Goal: Feedback & Contribution: Leave review/rating

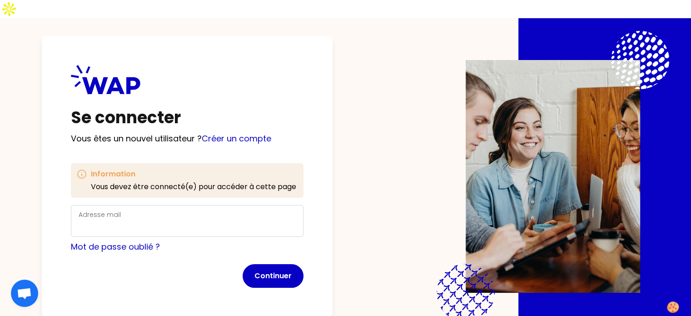
click at [144, 221] on form "Adresse mail Mot de passe oublié ? Continuer" at bounding box center [187, 246] width 233 height 83
click at [149, 220] on input "Adresse mail" at bounding box center [187, 226] width 217 height 13
type input "[EMAIL_ADDRESS][DOMAIN_NAME]"
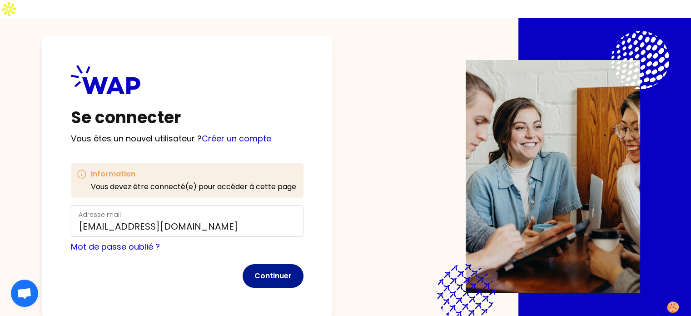
click at [298, 264] on button "Continuer" at bounding box center [273, 276] width 61 height 24
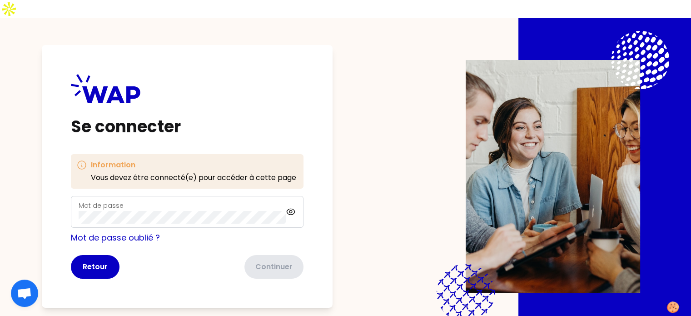
click at [211, 206] on div "Mot de passe" at bounding box center [187, 212] width 233 height 32
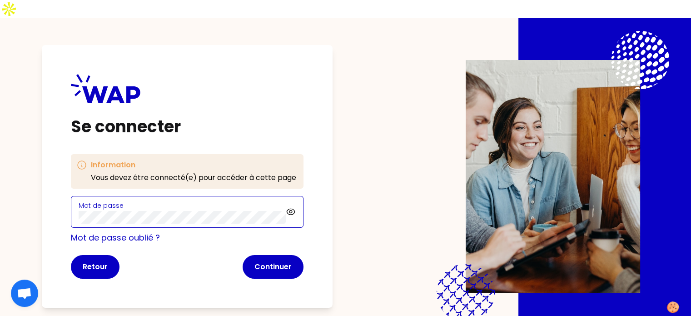
click button "Continuer" at bounding box center [273, 267] width 61 height 24
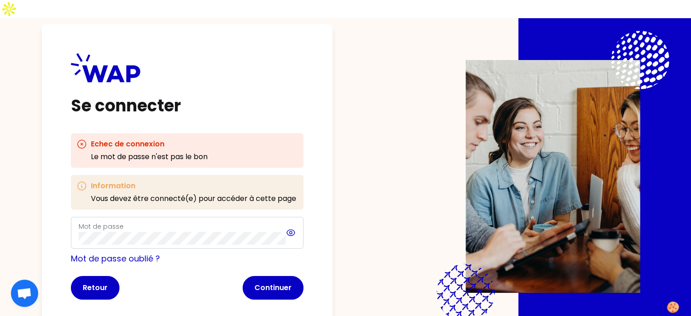
click at [296, 227] on icon at bounding box center [291, 232] width 10 height 11
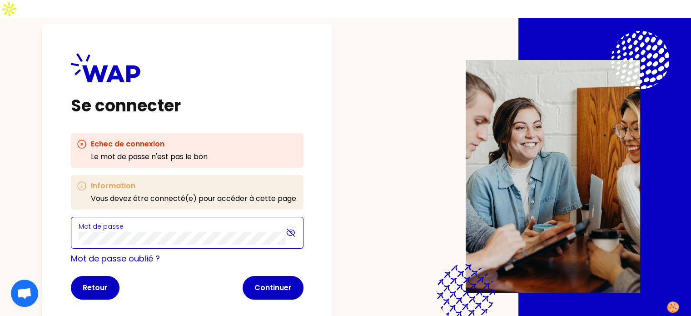
click button "Continuer" at bounding box center [273, 288] width 61 height 24
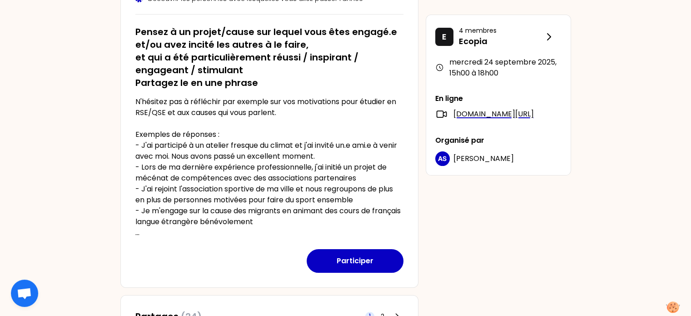
scroll to position [182, 0]
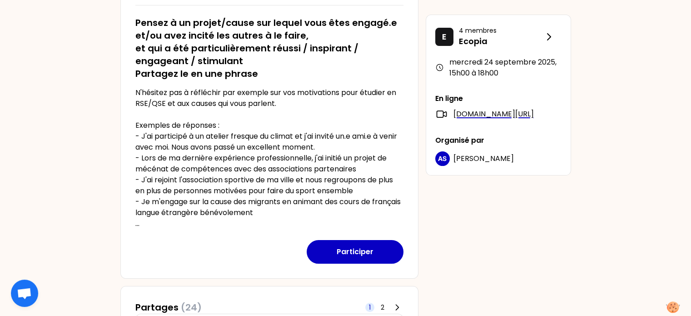
click at [207, 199] on p "N'hésitez pas à réfléchir par exemple sur vos motivations pour étudier en RSE/Q…" at bounding box center [269, 158] width 268 height 142
click at [132, 207] on div "[DATE] 15h00 Séminaire de rentrée 2025 - Parlons engagement ! Objectifs de la s…" at bounding box center [269, 86] width 298 height 383
click at [137, 207] on p "N'hésitez pas à réfléchir par exemple sur vos motivations pour étudier en RSE/Q…" at bounding box center [269, 158] width 268 height 142
click at [142, 190] on p "N'hésitez pas à réfléchir par exemple sur vos motivations pour étudier en RSE/Q…" at bounding box center [269, 158] width 268 height 142
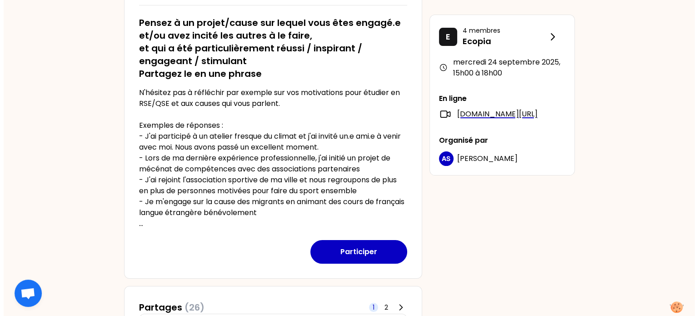
scroll to position [127, 0]
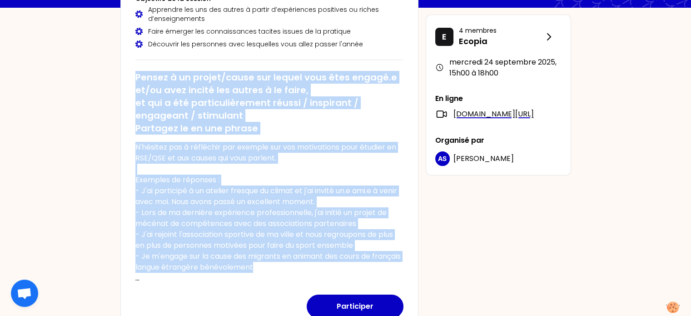
drag, startPoint x: 135, startPoint y: 60, endPoint x: 303, endPoint y: 249, distance: 253.9
click at [303, 249] on div "Pensez à un projet/cause sur lequel vous êtes engagé.e et/ou avez incité les au…" at bounding box center [269, 174] width 268 height 220
copy div "Pensez à un projet/cause sur lequel vous êtes engagé.e et/ou avez incité les au…"
click at [364, 294] on button "Participer" at bounding box center [355, 306] width 97 height 24
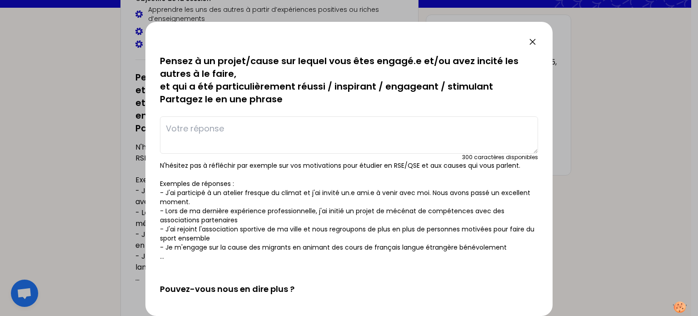
click at [238, 125] on textarea at bounding box center [349, 134] width 378 height 37
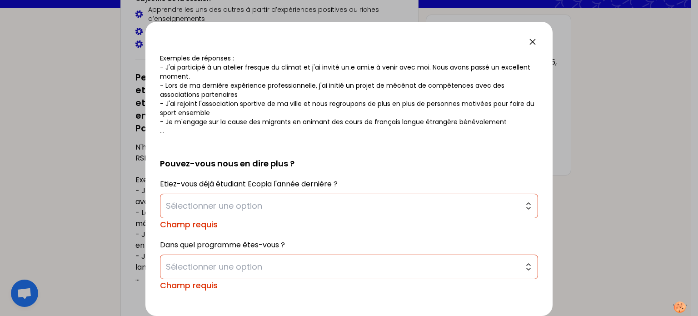
scroll to position [139, 0]
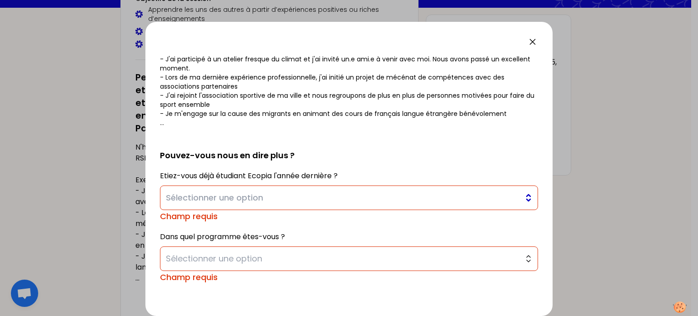
click at [451, 198] on span "Sélectionner une option" at bounding box center [342, 197] width 353 height 13
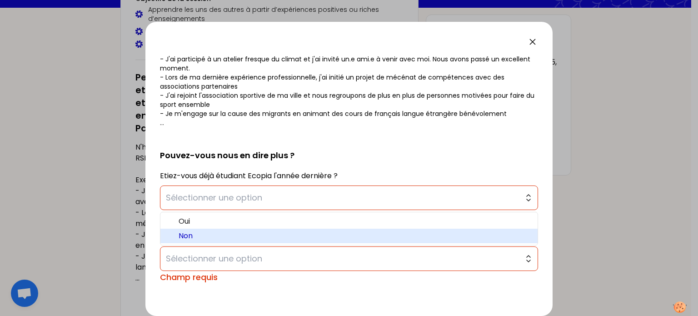
click at [407, 242] on li "Non" at bounding box center [348, 236] width 377 height 15
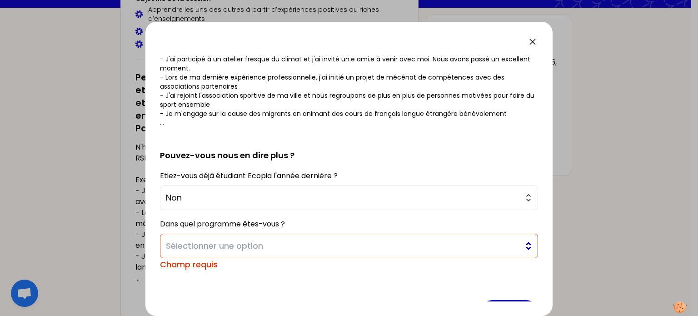
click at [402, 248] on span "Sélectionner une option" at bounding box center [342, 245] width 353 height 13
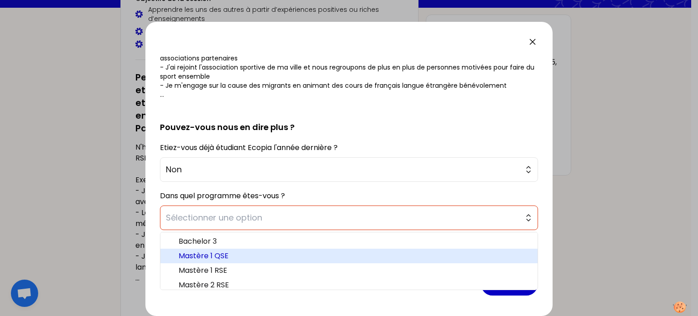
click at [445, 259] on span "Mastère 1 QSE" at bounding box center [355, 255] width 352 height 11
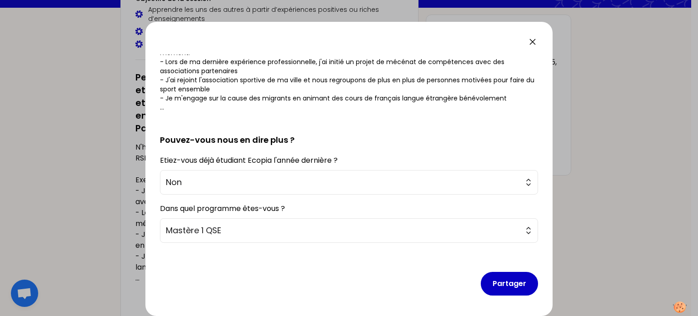
scroll to position [0, 0]
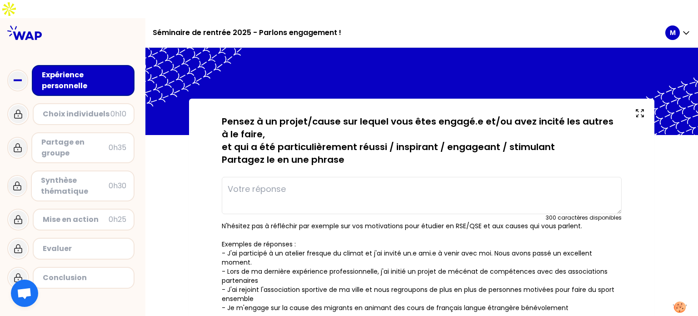
click at [328, 177] on textarea at bounding box center [422, 195] width 400 height 37
paste textarea "J’ai réussi à convaincre mon ancienne entreprise d’entamer une démarche de cert…"
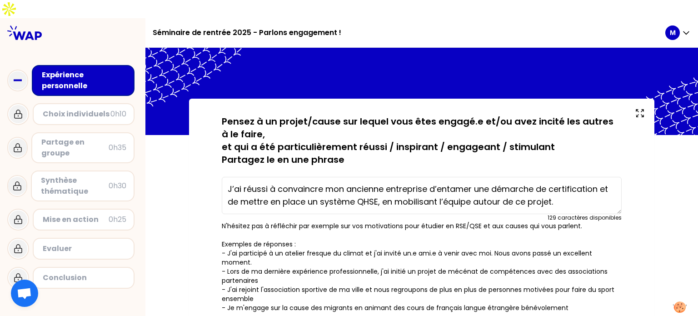
type textarea "J’ai réussi à convaincre mon ancienne entreprise d’entamer une démarche de cert…"
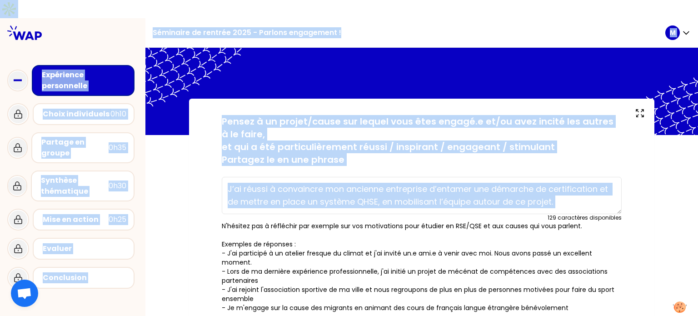
drag, startPoint x: 697, startPoint y: 109, endPoint x: 697, endPoint y: 180, distance: 71.8
click at [697, 180] on body "Séminaire de rentrée 2025 - Parlons engagement ! M Expérience personnelle Choix…" at bounding box center [349, 167] width 698 height 334
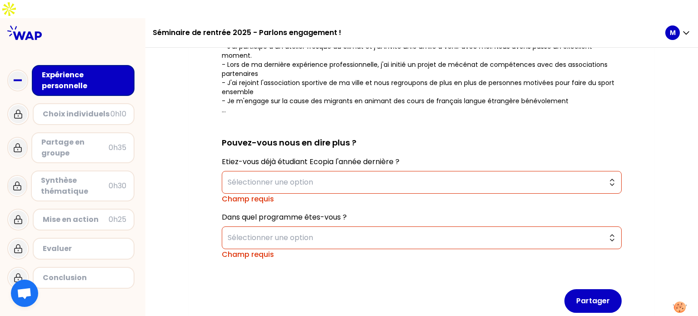
scroll to position [217, 0]
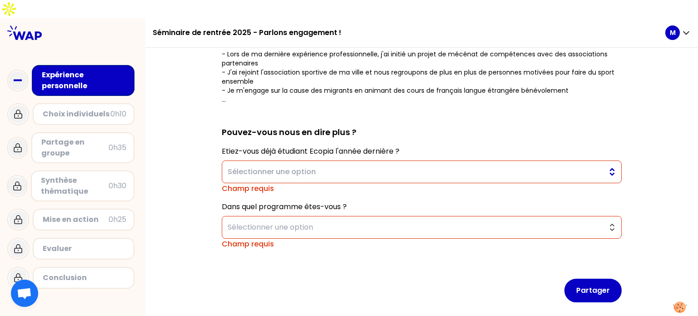
click at [340, 166] on span "Sélectionner une option" at bounding box center [415, 171] width 375 height 11
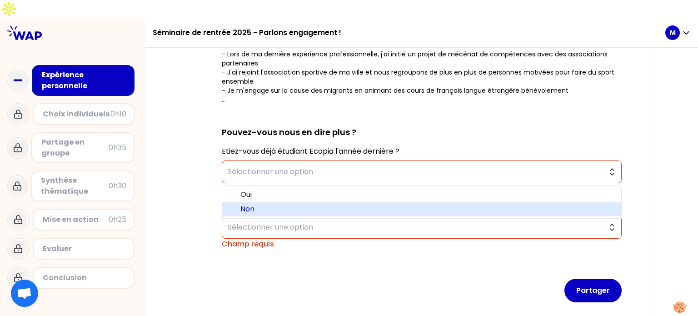
click at [309, 204] on span "Non" at bounding box center [426, 209] width 373 height 11
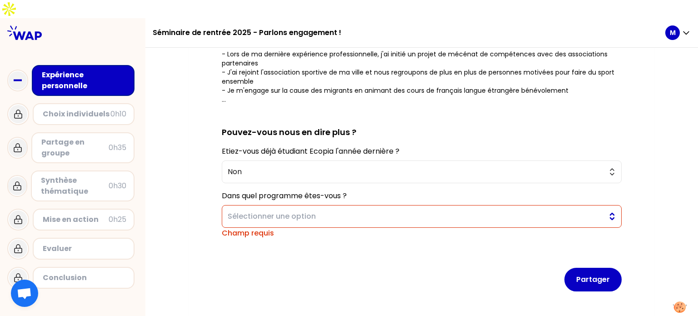
click at [314, 205] on button "Sélectionner une option" at bounding box center [422, 216] width 400 height 23
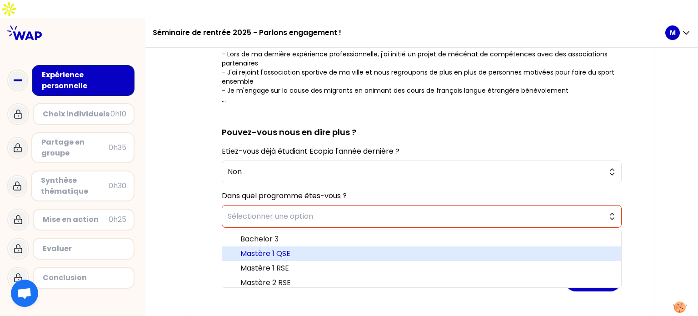
click at [306, 248] on span "Mastère 1 QSE" at bounding box center [426, 253] width 373 height 11
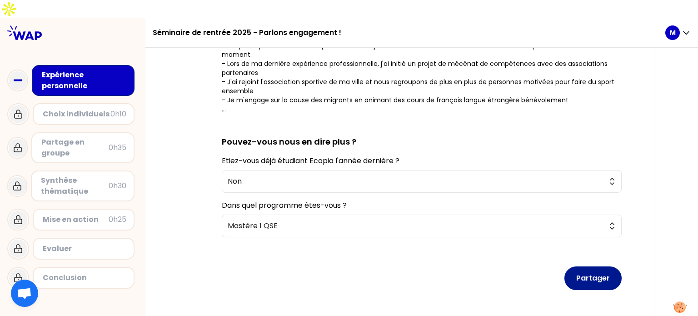
click at [600, 266] on button "Partager" at bounding box center [592, 278] width 57 height 24
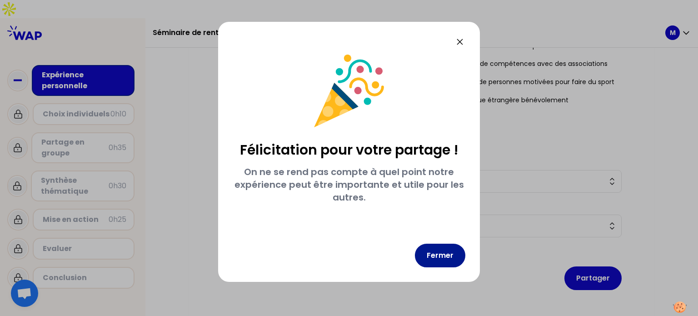
click at [433, 259] on button "Fermer" at bounding box center [440, 255] width 50 height 24
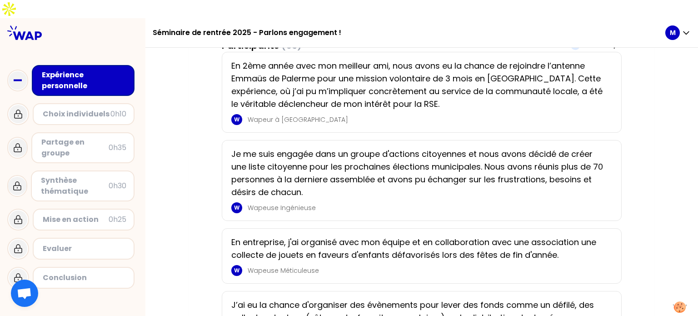
scroll to position [181, 0]
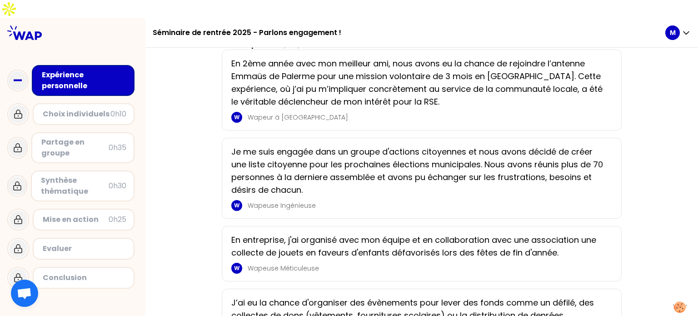
click at [280, 113] on p "Wapeur à [GEOGRAPHIC_DATA]" at bounding box center [427, 117] width 359 height 9
click at [285, 58] on p "En 2ème année avec mon meilleur ami, nous avons eu la chance de rejoindre l’ant…" at bounding box center [418, 82] width 375 height 51
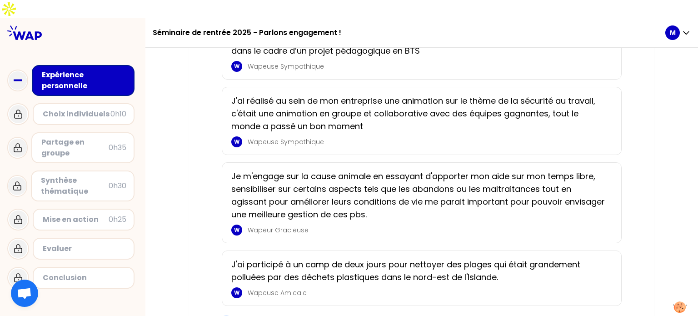
scroll to position [1396, 0]
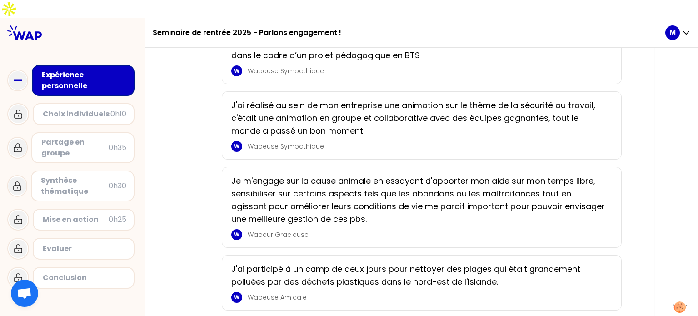
click at [263, 183] on p "Je m'engage sur la cause animale en essayant d'apporter mon aide sur mon temps …" at bounding box center [418, 199] width 375 height 51
click at [240, 229] on div "W" at bounding box center [236, 234] width 11 height 11
click at [101, 109] on div "Choix individuels" at bounding box center [77, 114] width 68 height 11
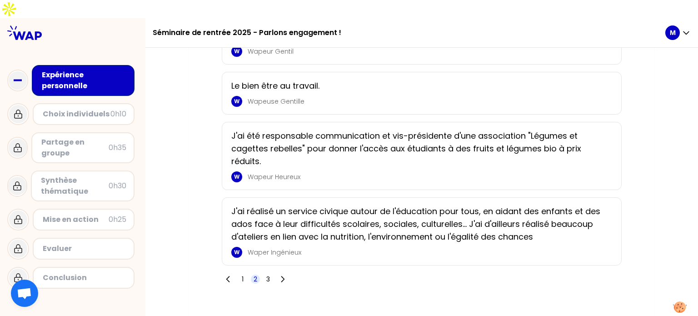
scroll to position [1243, 0]
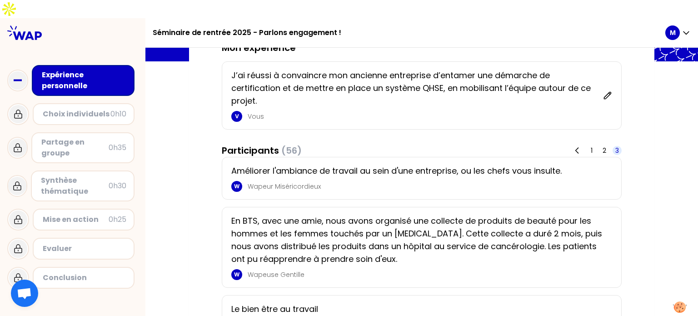
scroll to position [0, 0]
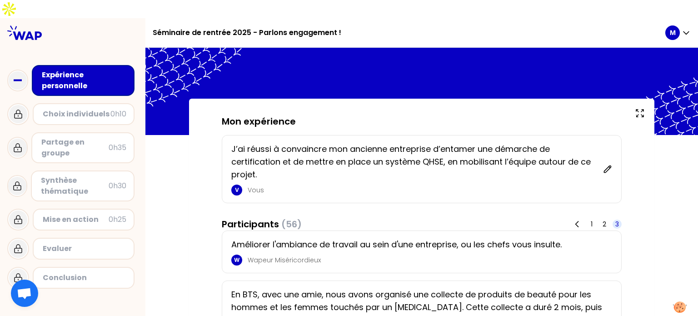
click at [93, 109] on div "Choix individuels" at bounding box center [77, 114] width 68 height 11
click at [13, 109] on icon at bounding box center [18, 114] width 11 height 11
click at [53, 70] on div "Expérience personnelle" at bounding box center [84, 81] width 84 height 22
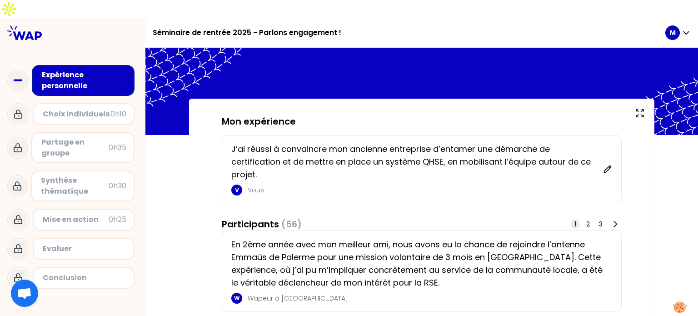
click at [53, 70] on div "Expérience personnelle" at bounding box center [84, 81] width 84 height 22
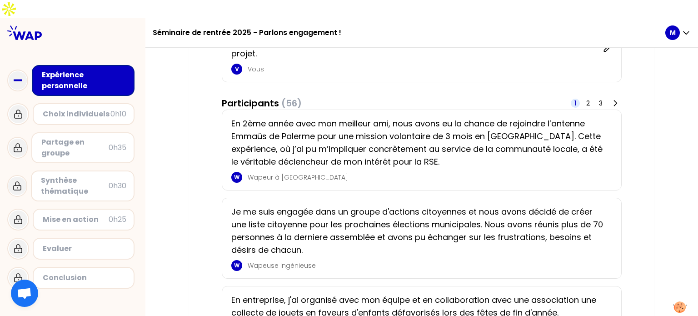
scroll to position [128, 0]
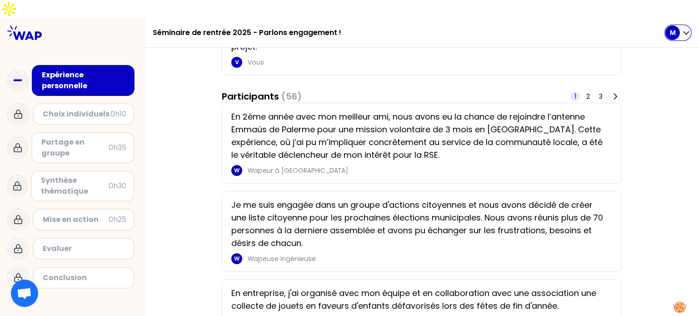
click at [683, 28] on icon "button" at bounding box center [685, 32] width 9 height 9
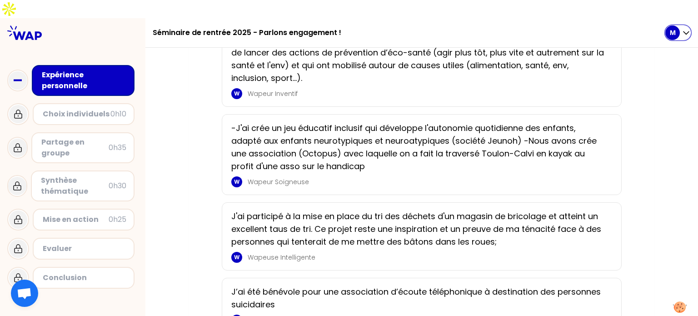
scroll to position [1158, 0]
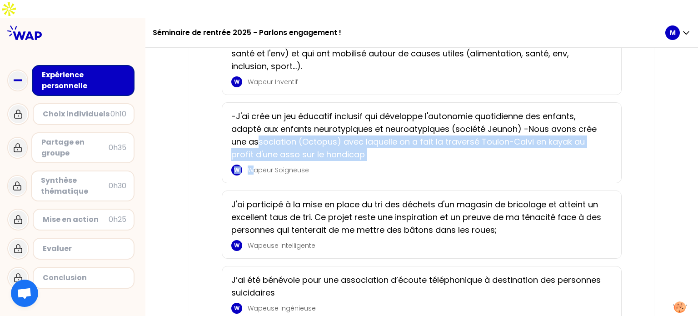
drag, startPoint x: 251, startPoint y: 141, endPoint x: 258, endPoint y: 125, distance: 17.5
click at [258, 125] on div "-J'ai crée un jeu éducatif inclusif qui développe l'autonomie quotidienne des e…" at bounding box center [421, 142] width 381 height 65
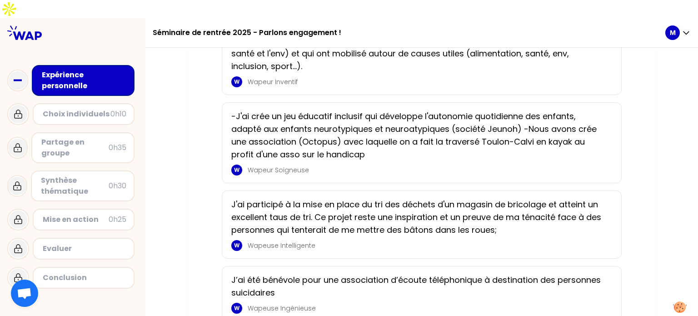
click at [253, 77] on p "Wapeur Inventif" at bounding box center [427, 81] width 359 height 9
click at [287, 18] on h1 "Séminaire de rentrée 2025 - Parlons engagement !" at bounding box center [247, 32] width 189 height 29
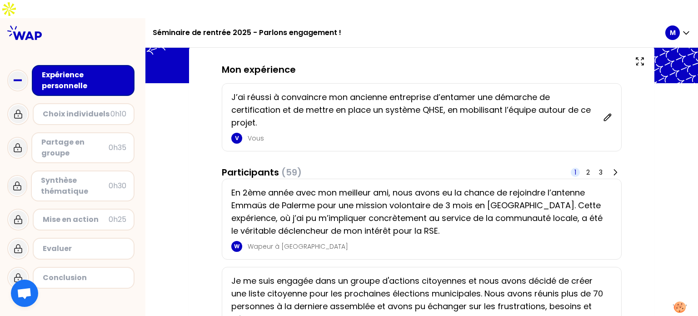
scroll to position [0, 0]
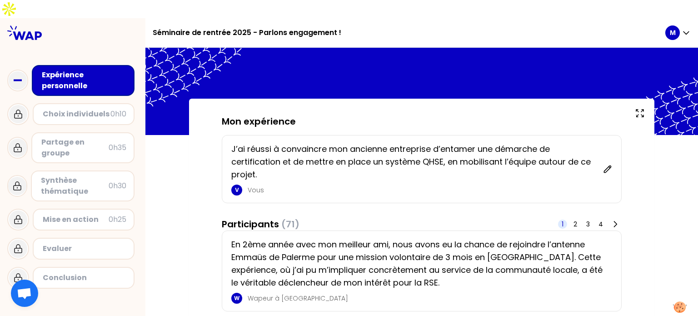
click at [559, 260] on p "En 2ème année avec mon meilleur ami, nous avons eu la chance de rejoindre l’ant…" at bounding box center [418, 263] width 375 height 51
click at [559, 238] on p "En 2ème année avec mon meilleur ami, nous avons eu la chance de rejoindre l’ant…" at bounding box center [418, 263] width 375 height 51
click at [575, 218] on div "1 2 3 4" at bounding box center [590, 224] width 64 height 13
click at [574, 219] on span "2" at bounding box center [575, 223] width 4 height 9
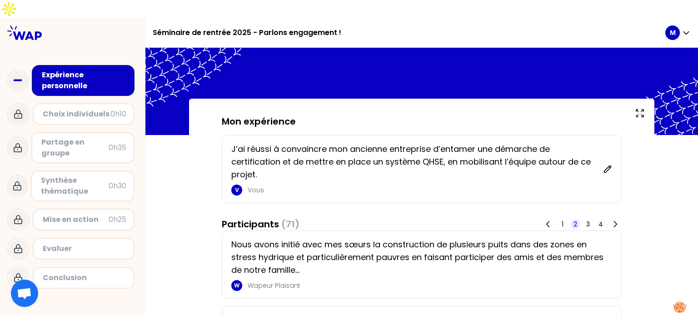
click at [583, 218] on div "1 2 3 4" at bounding box center [582, 224] width 80 height 13
click at [590, 219] on span "3" at bounding box center [587, 223] width 9 height 9
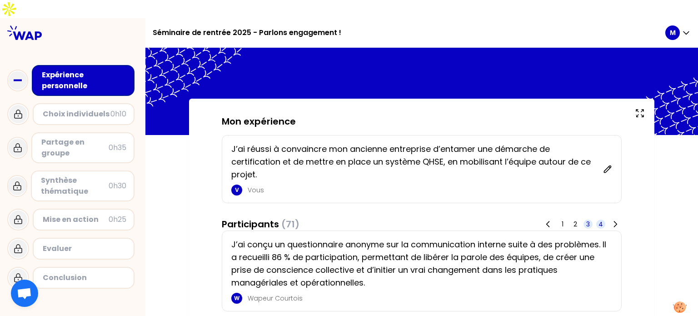
click at [601, 219] on span "4" at bounding box center [600, 223] width 5 height 9
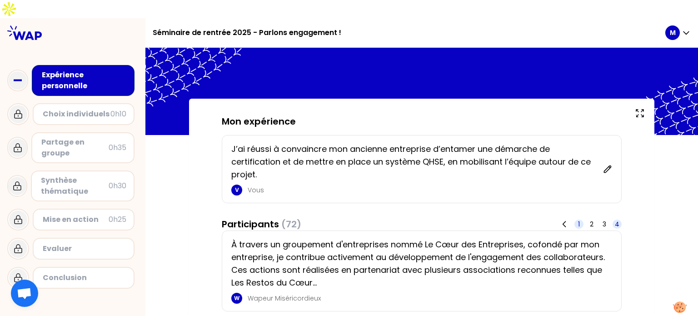
click at [581, 219] on span "1" at bounding box center [578, 223] width 9 height 9
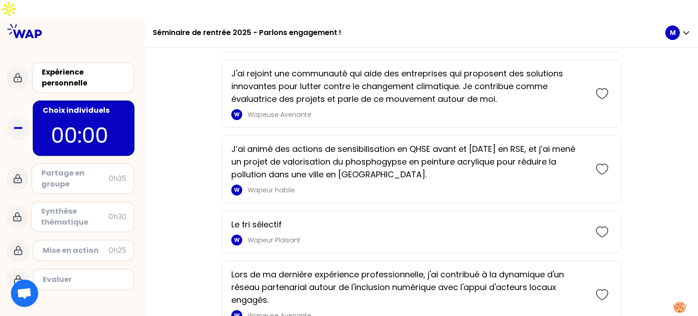
scroll to position [836, 0]
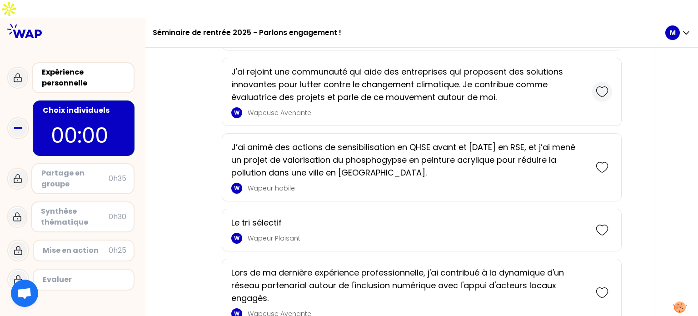
click at [605, 88] on icon at bounding box center [602, 91] width 13 height 13
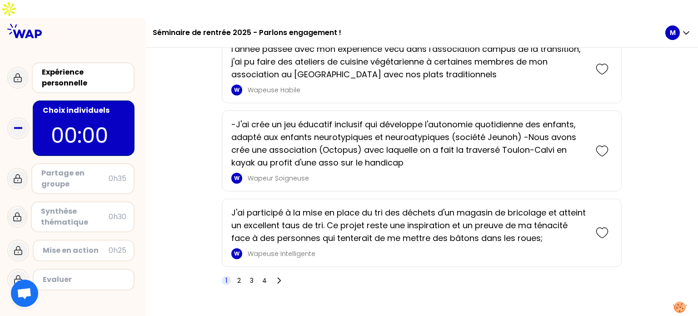
scroll to position [1504, 0]
click at [238, 276] on span "2" at bounding box center [239, 280] width 4 height 9
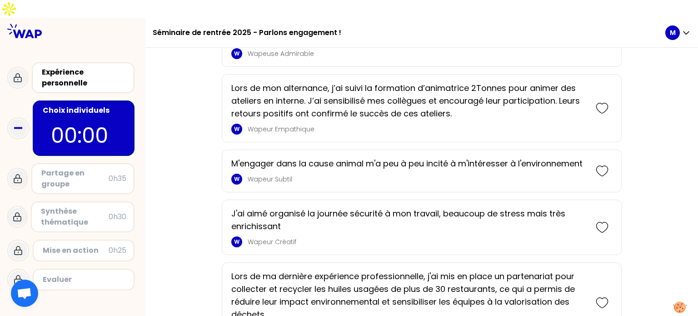
scroll to position [1002, 0]
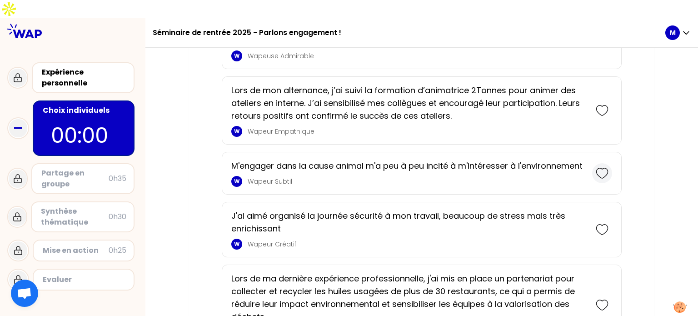
click at [605, 163] on div at bounding box center [602, 173] width 20 height 20
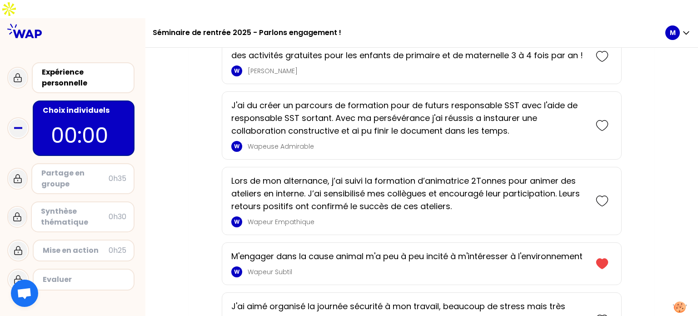
scroll to position [894, 0]
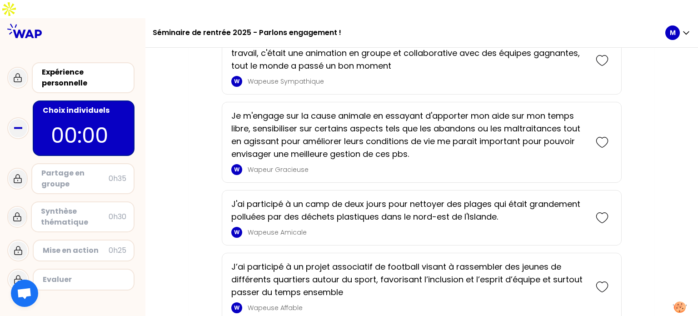
scroll to position [610, 0]
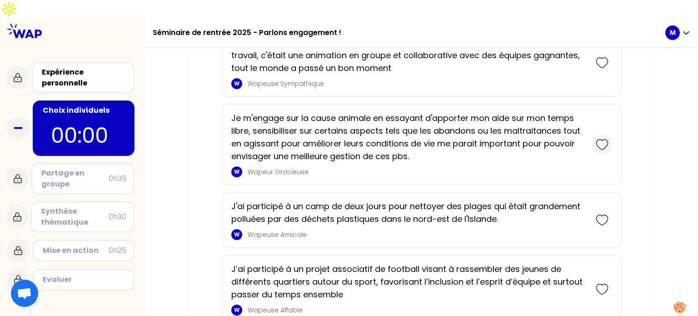
click at [601, 138] on icon at bounding box center [602, 144] width 13 height 13
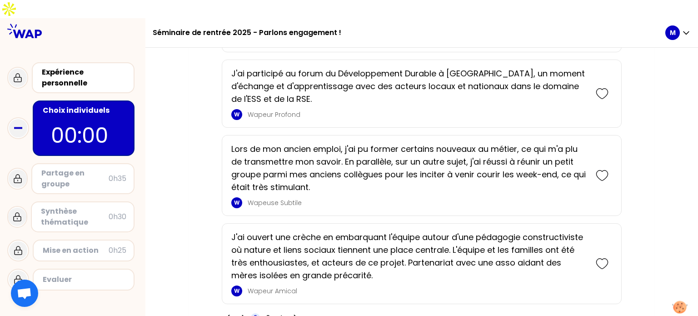
scroll to position [1529, 0]
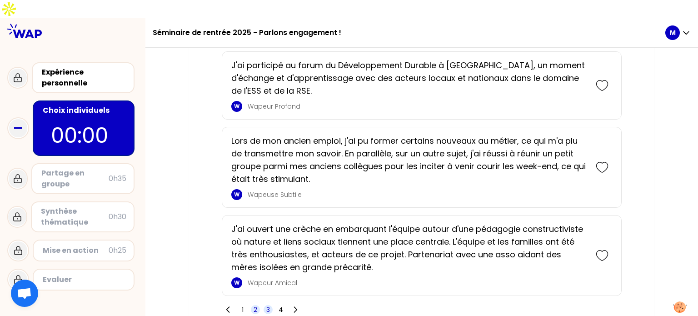
click at [271, 305] on span "3" at bounding box center [267, 309] width 9 height 9
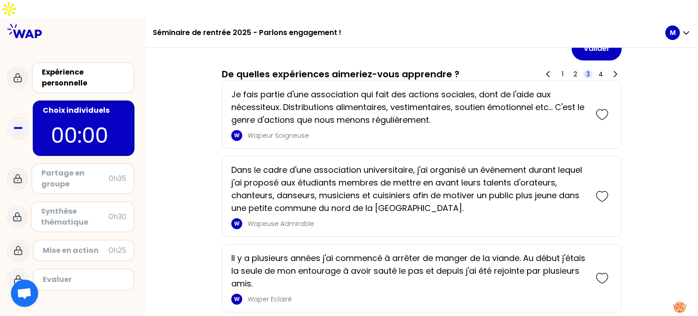
scroll to position [229, 0]
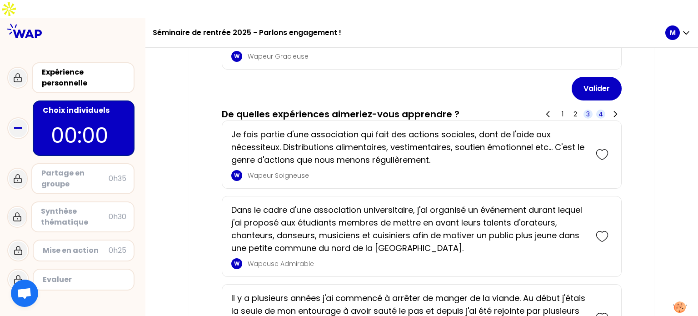
click at [601, 109] on span "4" at bounding box center [600, 113] width 5 height 9
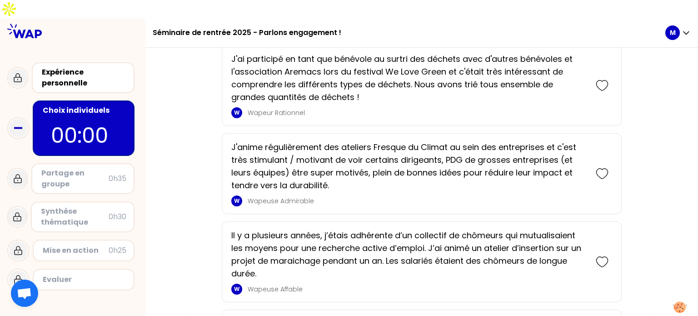
scroll to position [1091, 0]
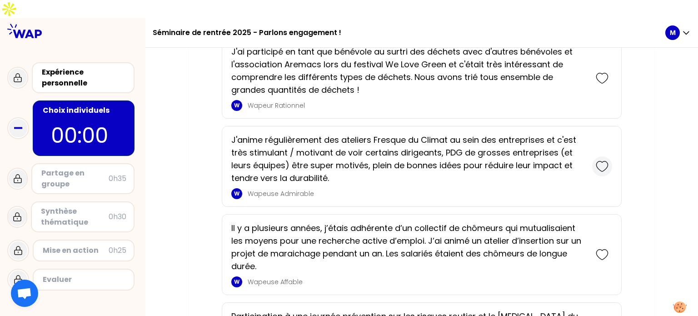
click at [598, 160] on icon at bounding box center [602, 166] width 13 height 13
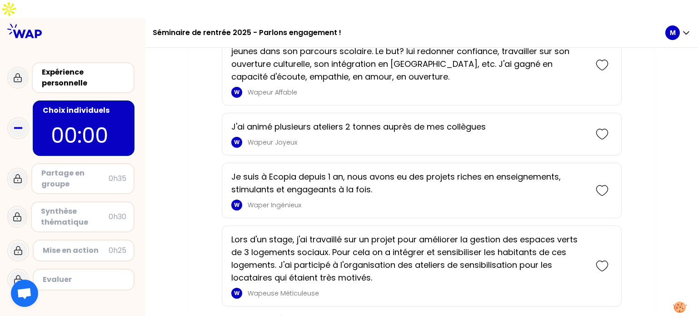
scroll to position [1530, 0]
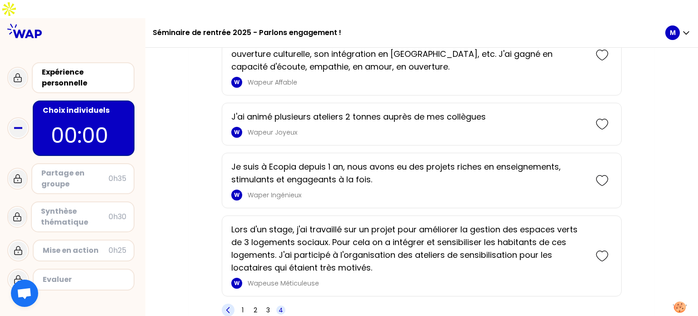
click at [231, 303] on div "1 2 3 4" at bounding box center [254, 309] width 64 height 13
click at [231, 305] on icon at bounding box center [228, 309] width 9 height 9
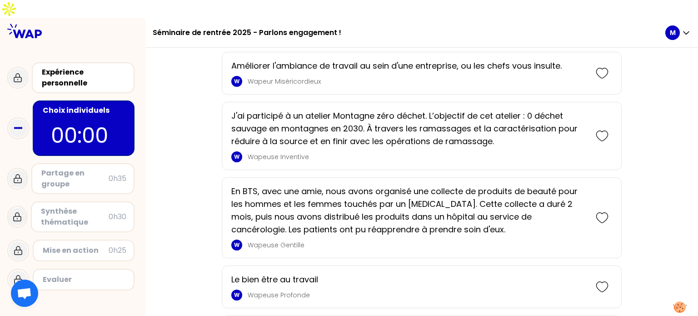
scroll to position [1479, 0]
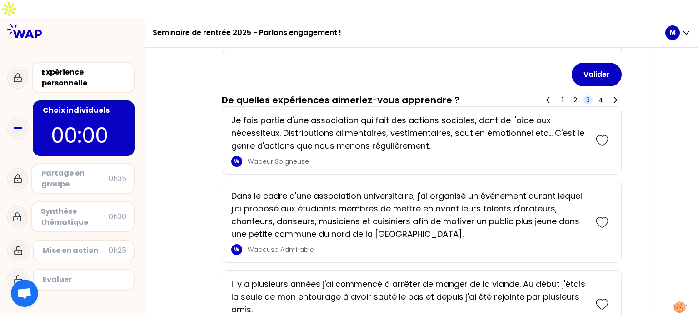
scroll to position [329, 0]
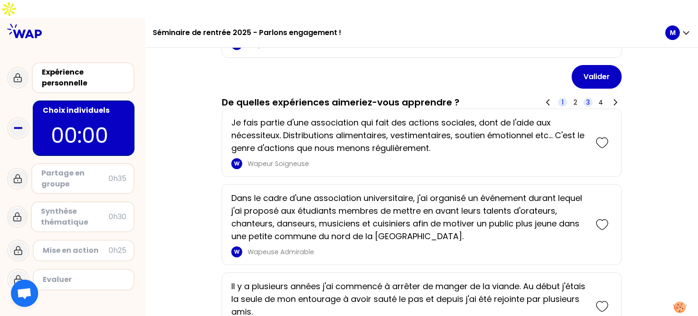
click at [559, 98] on span "1" at bounding box center [562, 102] width 9 height 9
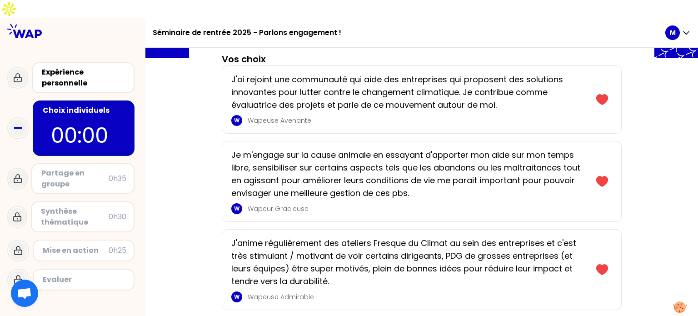
scroll to position [55, 0]
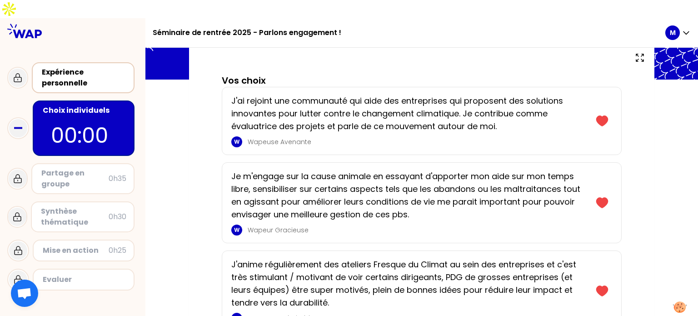
click at [98, 67] on div "Expérience personnelle" at bounding box center [84, 78] width 84 height 22
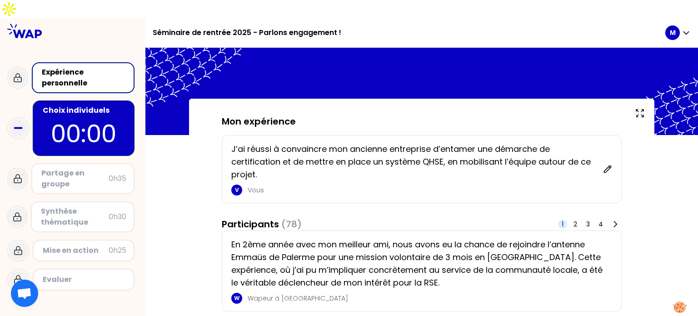
click at [76, 116] on p "00:00" at bounding box center [83, 133] width 85 height 35
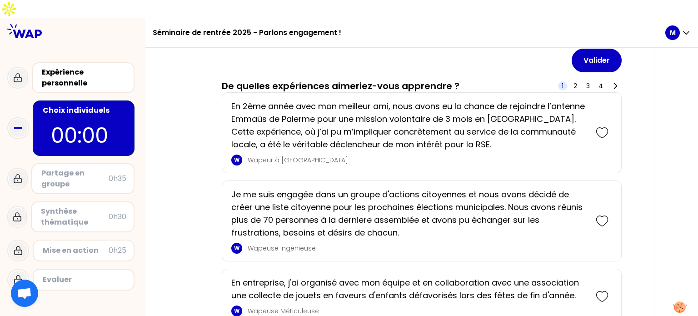
scroll to position [350, 0]
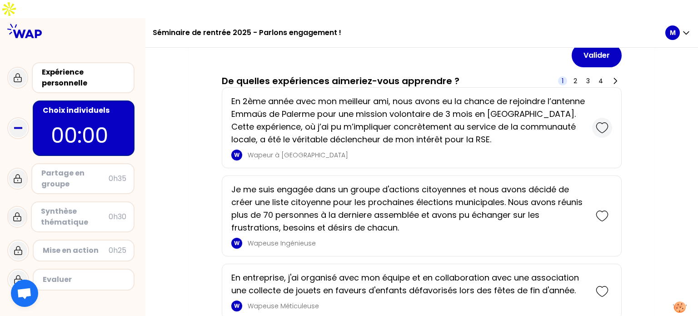
click at [602, 121] on icon at bounding box center [602, 127] width 13 height 13
click at [593, 44] on button "Valider" at bounding box center [596, 56] width 50 height 24
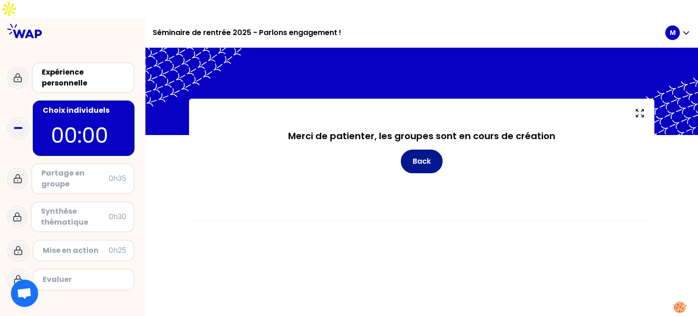
click at [433, 150] on button "Back" at bounding box center [422, 161] width 42 height 24
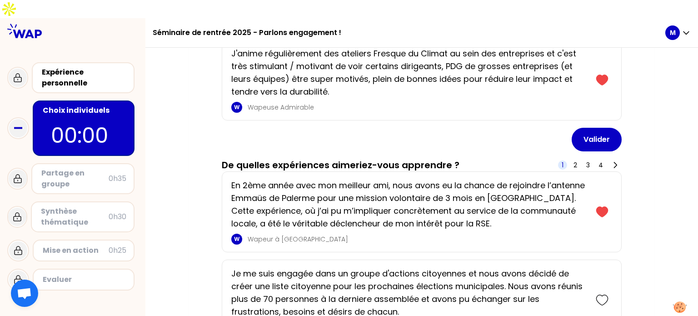
scroll to position [346, 0]
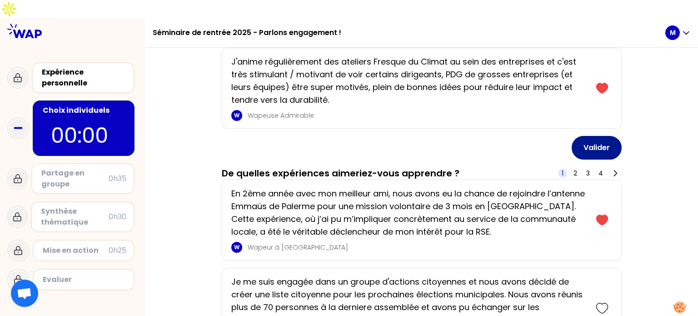
click at [579, 136] on button "Valider" at bounding box center [596, 148] width 50 height 24
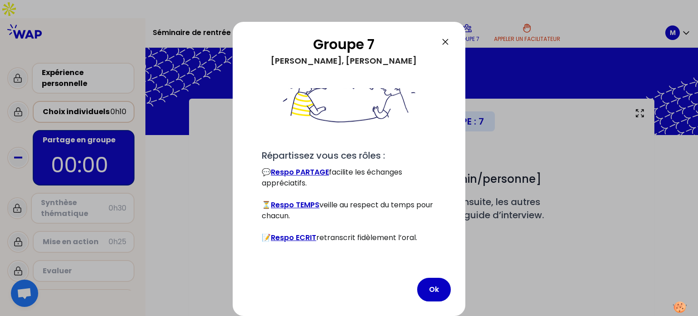
scroll to position [93, 0]
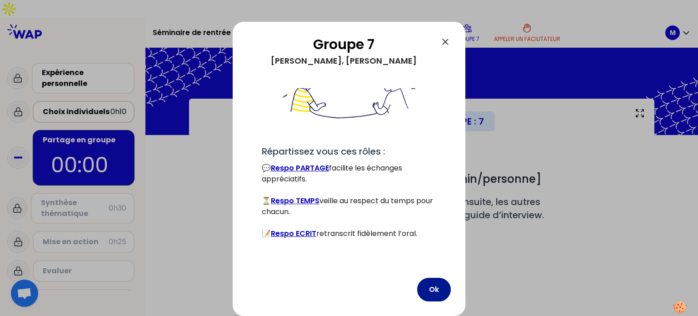
click at [427, 287] on button "Ok" at bounding box center [434, 290] width 34 height 24
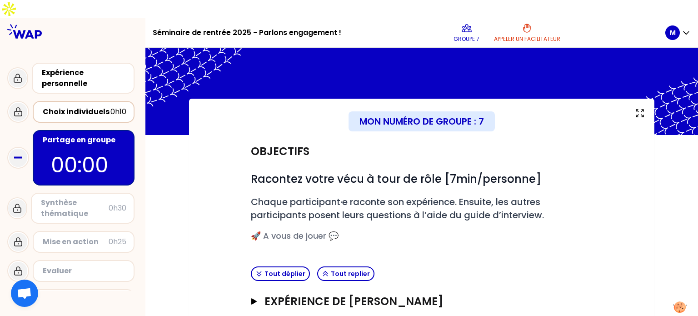
click at [431, 111] on div "Mon numéro de groupe : 7" at bounding box center [421, 121] width 146 height 20
click at [472, 23] on icon at bounding box center [466, 28] width 11 height 11
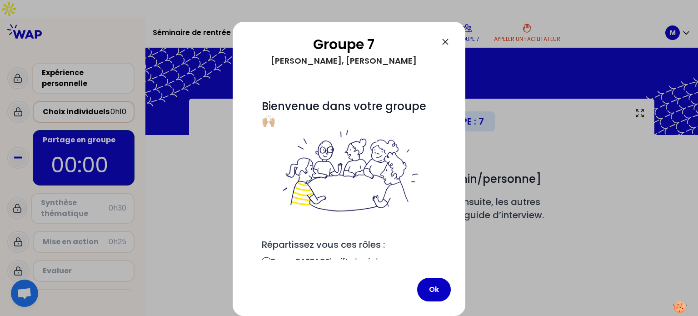
click at [442, 42] on icon at bounding box center [445, 41] width 11 height 11
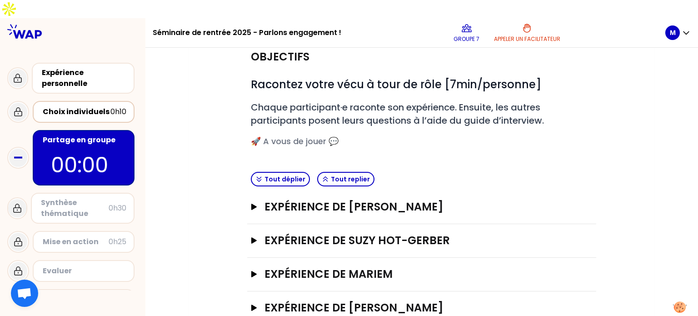
scroll to position [102, 0]
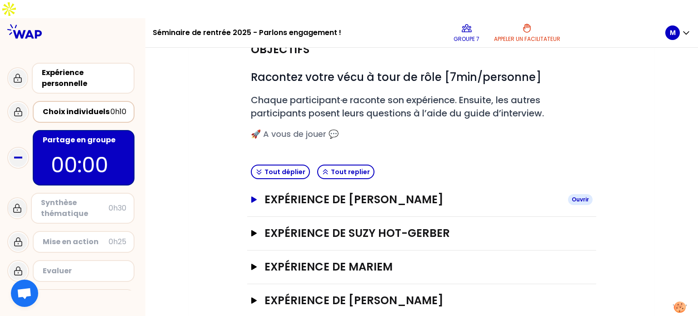
click at [378, 192] on h3 "Expérience de [PERSON_NAME]" at bounding box center [412, 199] width 296 height 15
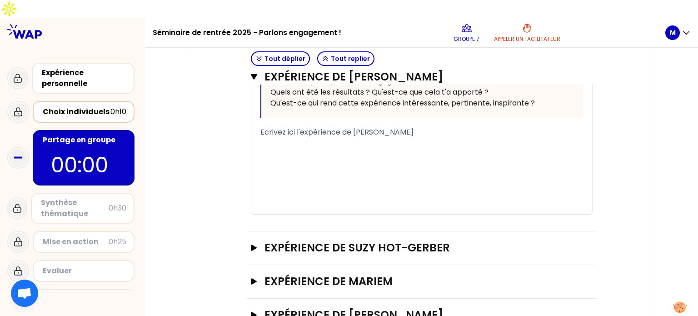
scroll to position [412, 0]
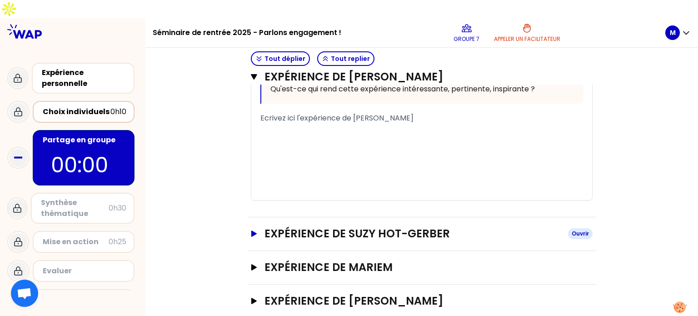
click at [427, 226] on h3 "Expérience de Suzy HOT-GERBER" at bounding box center [412, 233] width 296 height 15
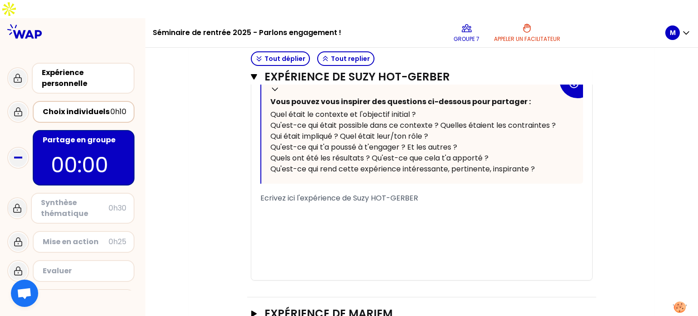
scroll to position [776, 0]
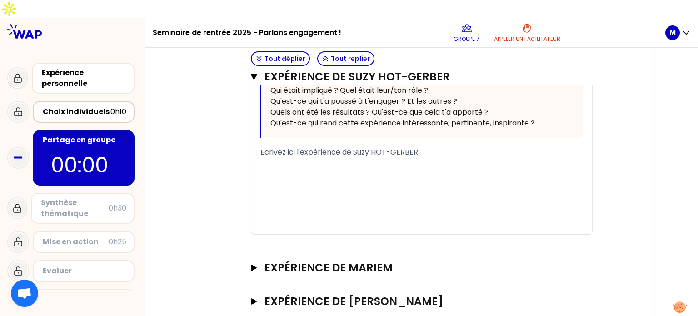
click at [437, 251] on div "Expérience de [PERSON_NAME]" at bounding box center [421, 268] width 349 height 34
click at [435, 294] on h3 "Expérience de [PERSON_NAME]" at bounding box center [412, 301] width 296 height 15
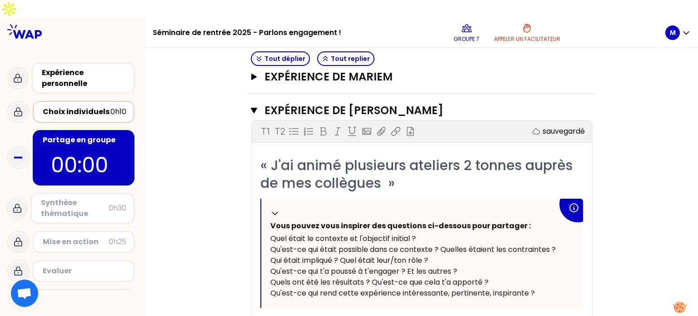
scroll to position [923, 0]
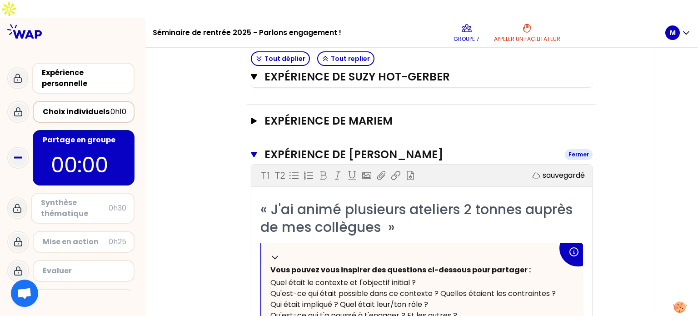
click at [362, 147] on h3 "Expérience de [PERSON_NAME]" at bounding box center [410, 154] width 293 height 15
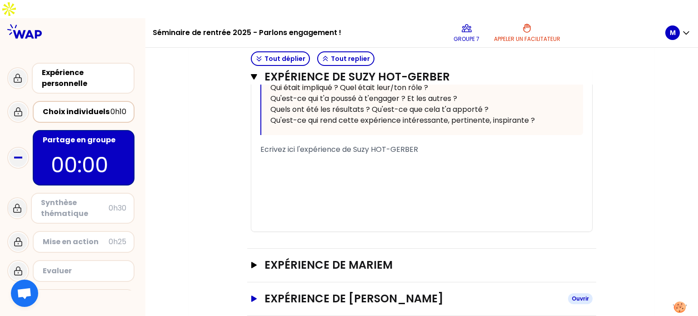
scroll to position [776, 0]
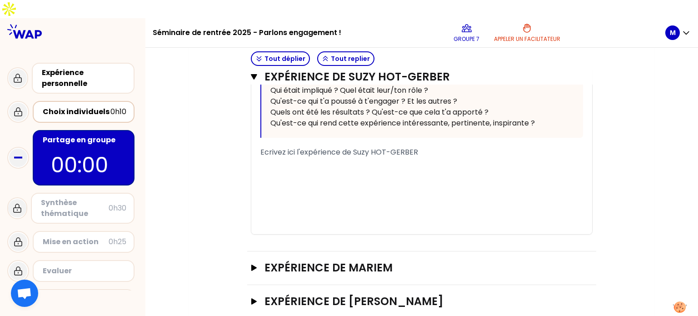
click at [345, 251] on div "Expérience de [PERSON_NAME]" at bounding box center [421, 268] width 349 height 34
click at [340, 260] on h3 "Expérience de Mariem" at bounding box center [412, 267] width 296 height 15
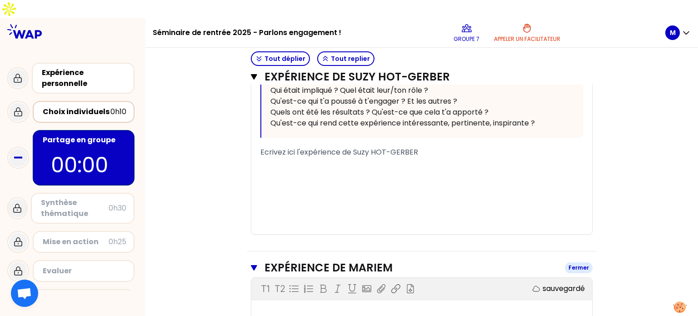
click at [415, 260] on h3 "Expérience de Mariem" at bounding box center [410, 267] width 293 height 15
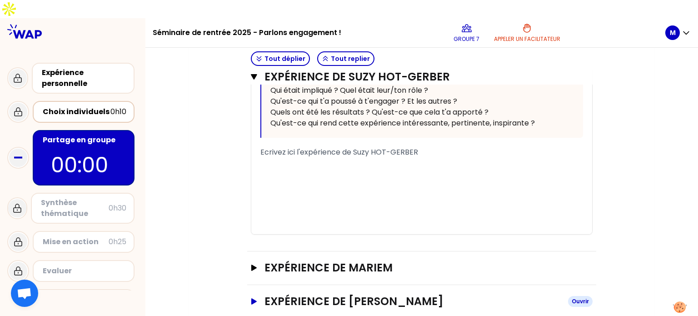
click at [405, 294] on h3 "Expérience de [PERSON_NAME]" at bounding box center [412, 301] width 296 height 15
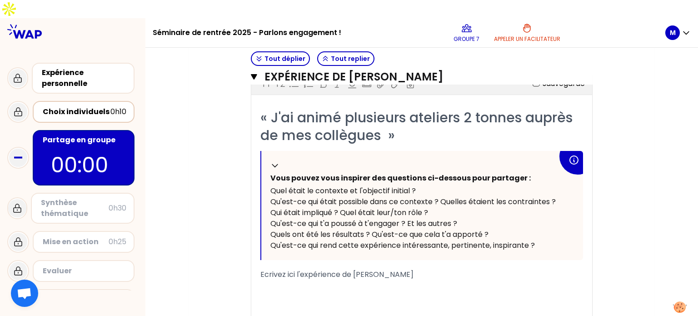
scroll to position [1070, 0]
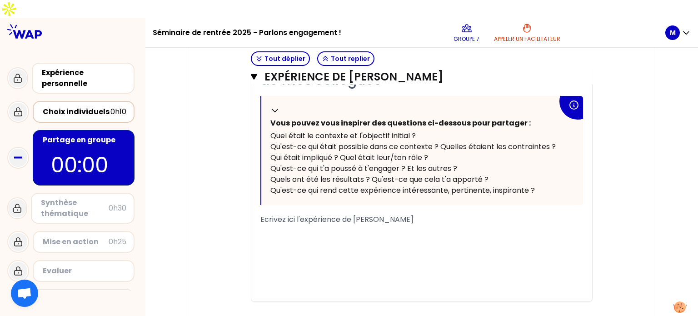
drag, startPoint x: 390, startPoint y: 203, endPoint x: 350, endPoint y: 203, distance: 40.0
click at [350, 214] on span "Ecrivez ici l'expérience de [PERSON_NAME]" at bounding box center [336, 219] width 153 height 10
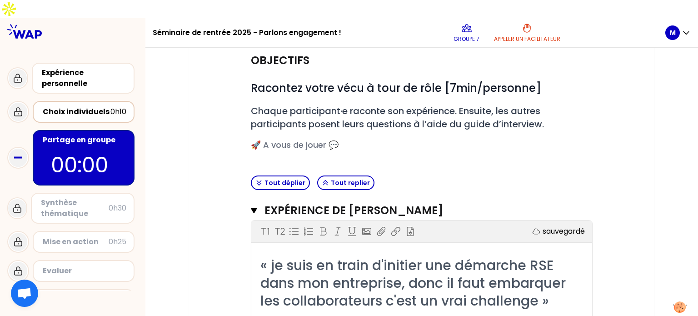
scroll to position [56, 0]
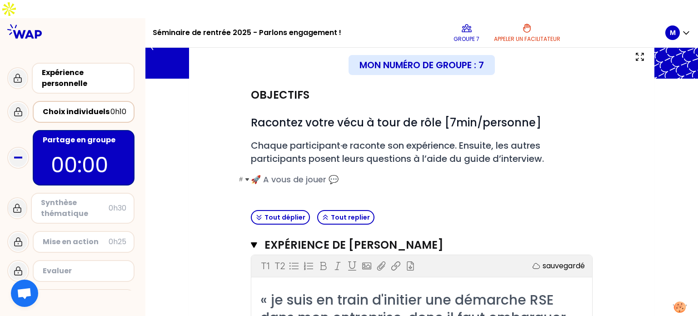
click at [304, 174] on span "🚀 A vous de jouer 💬" at bounding box center [295, 179] width 88 height 11
click at [265, 210] on button "Tout déplier" at bounding box center [280, 217] width 59 height 15
click at [351, 210] on button "Tout replier" at bounding box center [345, 217] width 57 height 15
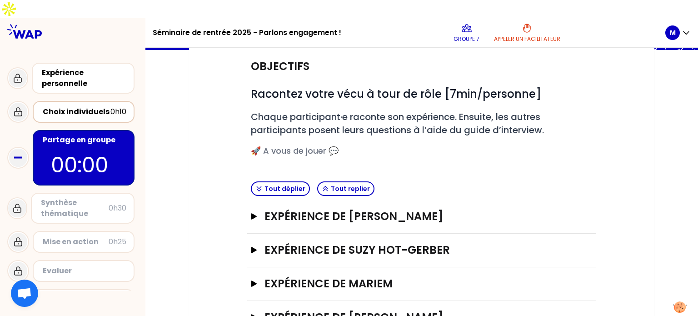
scroll to position [102, 0]
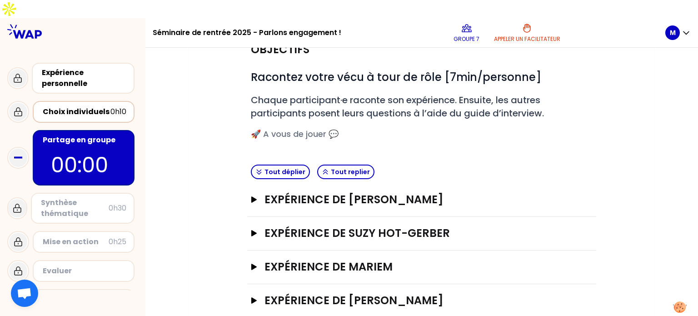
click at [94, 149] on p "00:00" at bounding box center [83, 165] width 65 height 32
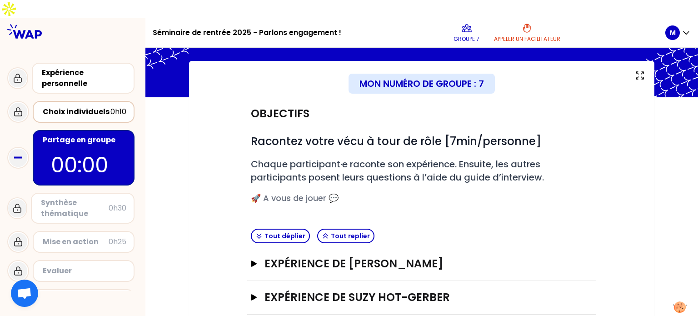
scroll to position [39, 0]
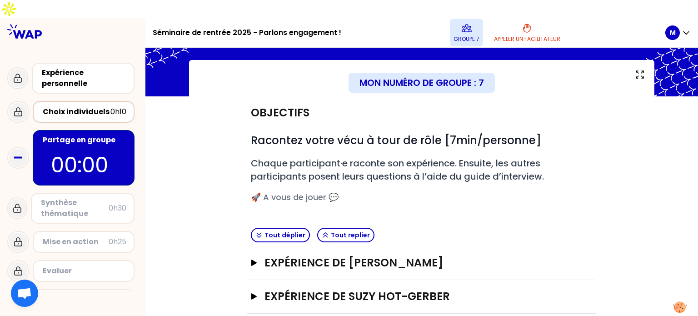
click at [472, 35] on p "Groupe 7" at bounding box center [466, 38] width 26 height 7
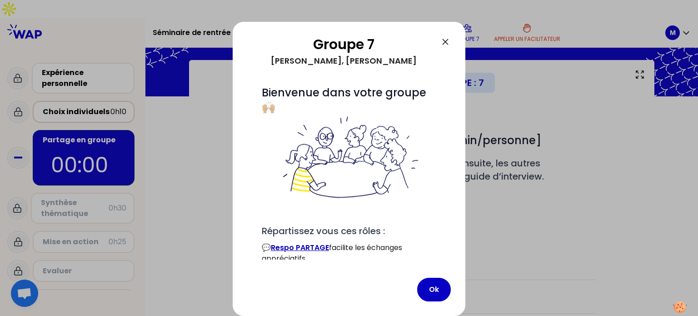
scroll to position [0, 0]
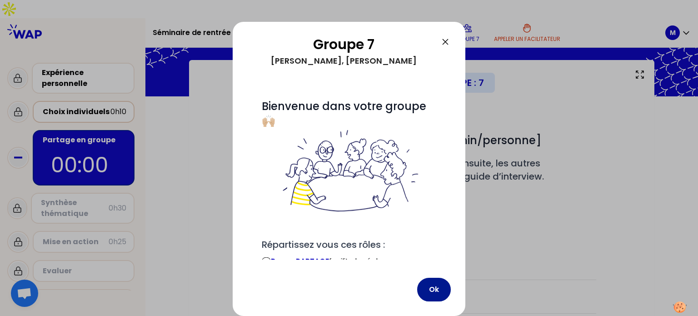
click at [437, 284] on button "Ok" at bounding box center [434, 290] width 34 height 24
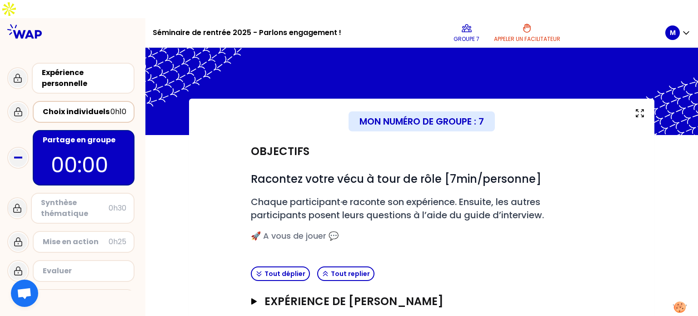
click at [20, 157] on rect at bounding box center [18, 158] width 8 height 2
click at [69, 149] on p "00:00" at bounding box center [83, 165] width 65 height 32
click at [74, 197] on div "Synthèse thématique" at bounding box center [75, 208] width 68 height 22
click at [377, 111] on div "Mon numéro de groupe : 7" at bounding box center [421, 121] width 146 height 20
click at [468, 23] on icon at bounding box center [466, 28] width 11 height 11
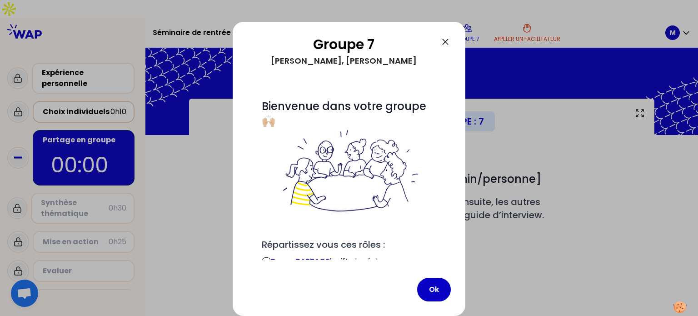
scroll to position [93, 0]
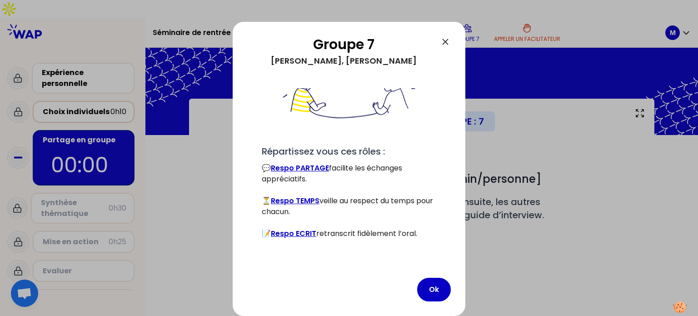
click at [445, 41] on icon at bounding box center [444, 41] width 5 height 5
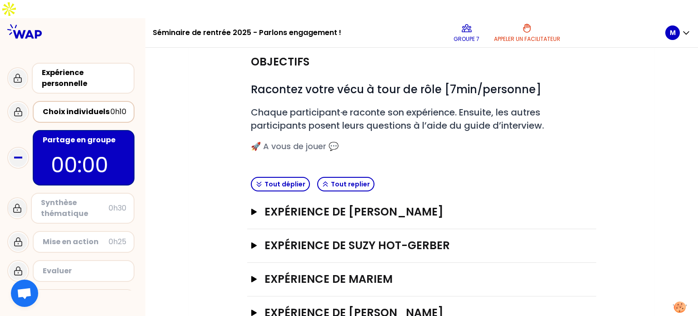
scroll to position [102, 0]
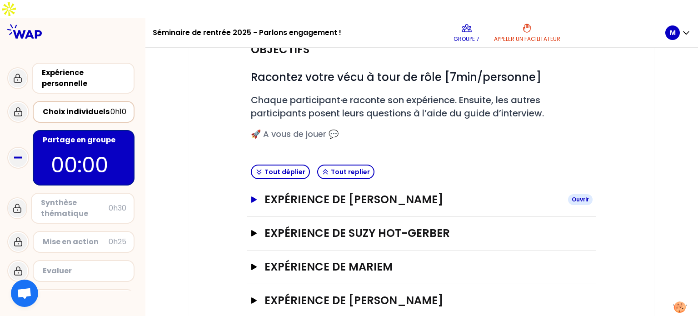
click at [367, 192] on h3 "Expérience de [PERSON_NAME]" at bounding box center [412, 199] width 296 height 15
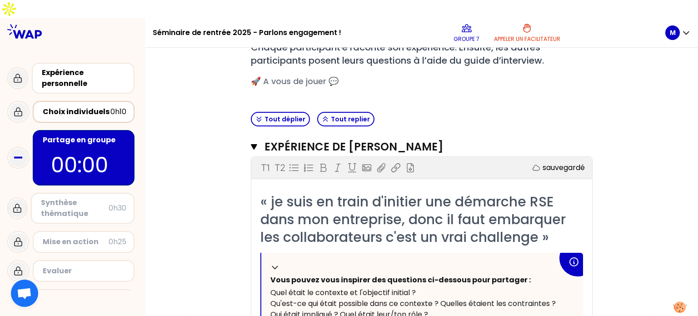
scroll to position [127, 0]
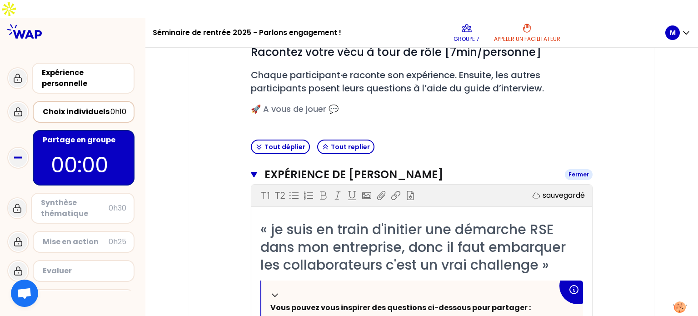
click at [343, 167] on h3 "Expérience de [PERSON_NAME]" at bounding box center [410, 174] width 293 height 15
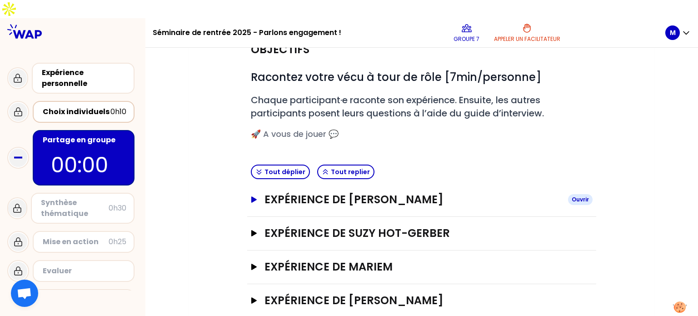
click at [263, 192] on button "Expérience de [PERSON_NAME]" at bounding box center [422, 199] width 342 height 15
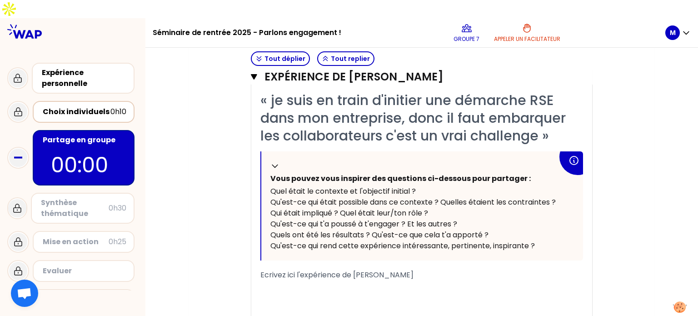
scroll to position [263, 0]
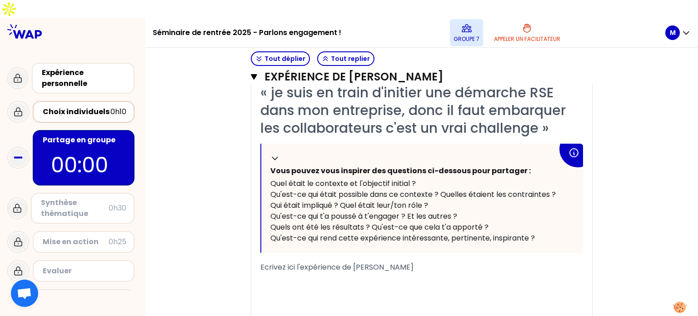
click at [472, 23] on icon at bounding box center [466, 28] width 11 height 11
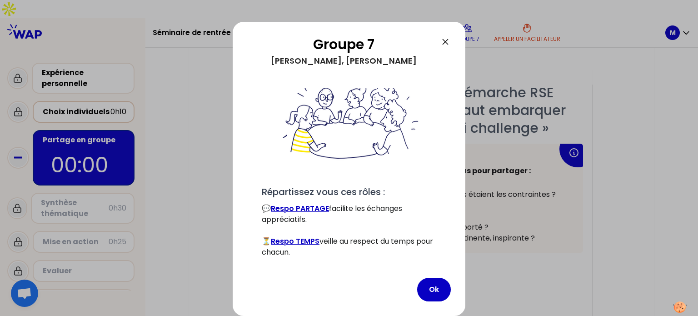
scroll to position [93, 0]
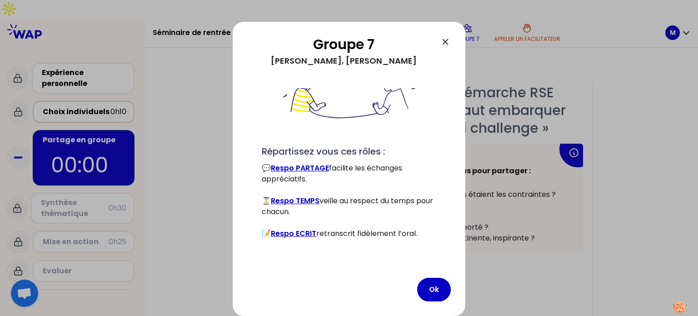
click at [443, 47] on icon at bounding box center [445, 41] width 11 height 11
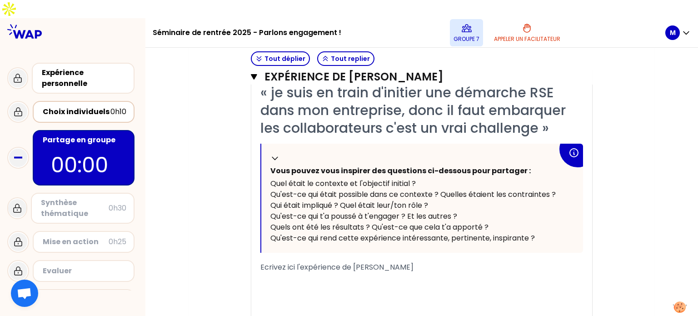
click at [466, 25] on icon at bounding box center [466, 28] width 9 height 7
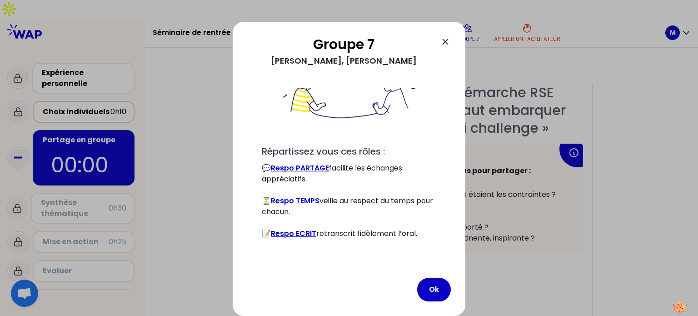
click at [298, 171] on link "Respo PARTAGE" at bounding box center [300, 168] width 58 height 10
click at [439, 288] on button "Ok" at bounding box center [434, 290] width 34 height 24
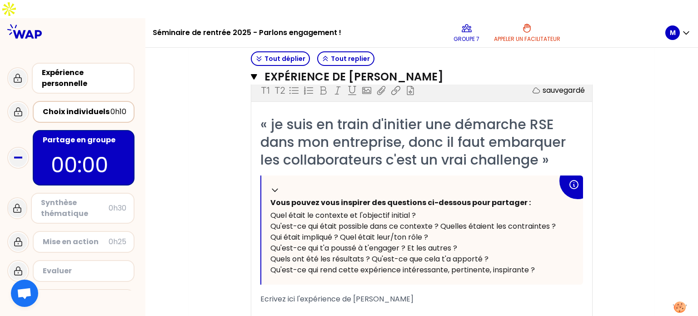
scroll to position [243, 0]
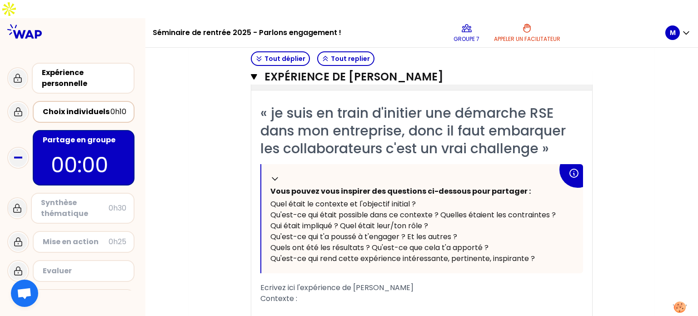
drag, startPoint x: 536, startPoint y: 238, endPoint x: 268, endPoint y: 171, distance: 276.6
click at [268, 171] on div "Replier Vous pouvez vous inspirer des questions ci-dessous pour partager : Quel…" at bounding box center [422, 218] width 322 height 109
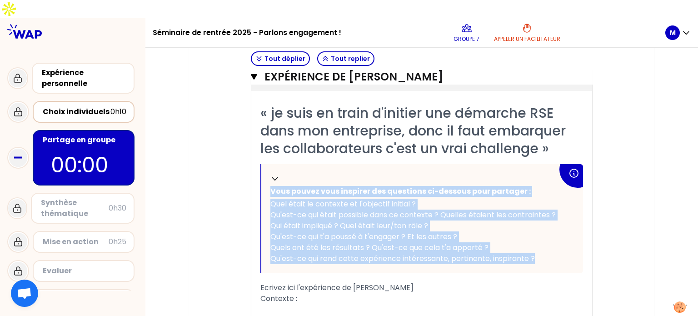
drag, startPoint x: 268, startPoint y: 171, endPoint x: 532, endPoint y: 247, distance: 275.4
click at [532, 247] on div "Replier Vous pouvez vous inspirer des questions ci-dessous pour partager : Quel…" at bounding box center [422, 218] width 322 height 109
copy div "Vous pouvez vous inspirer des questions ci-dessous pour partager : Quel était l…"
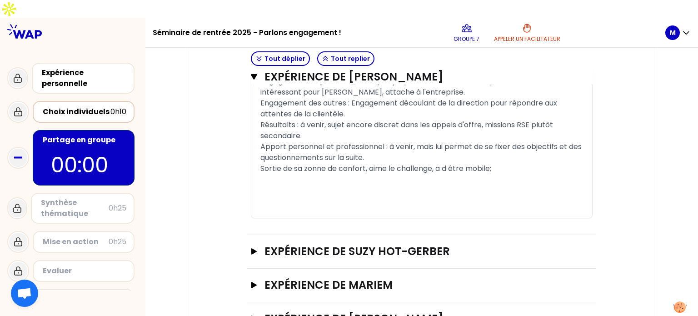
scroll to position [554, 0]
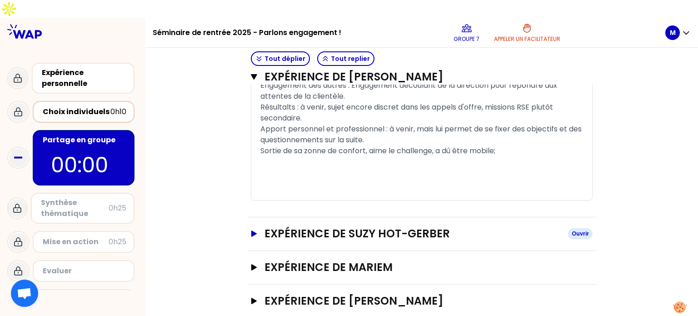
click at [483, 226] on h3 "Expérience de Suzy HOT-GERBER" at bounding box center [412, 233] width 296 height 15
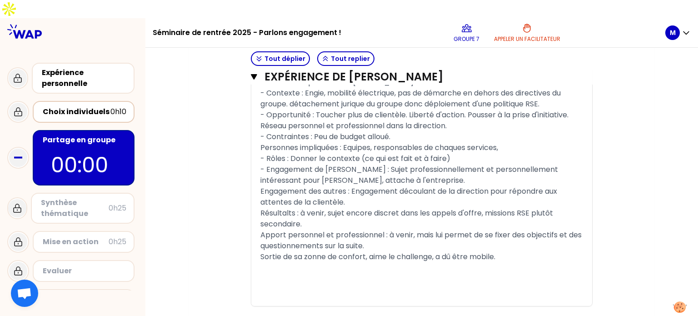
scroll to position [443, 0]
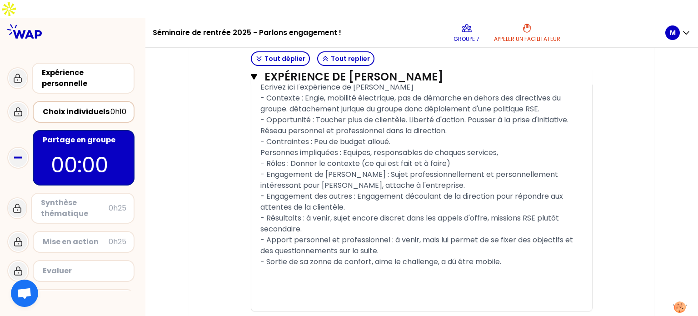
click at [532, 93] on span "- Contexte : Engie, mobilité électrique, pas de démarche en dehors des directiv…" at bounding box center [411, 103] width 302 height 21
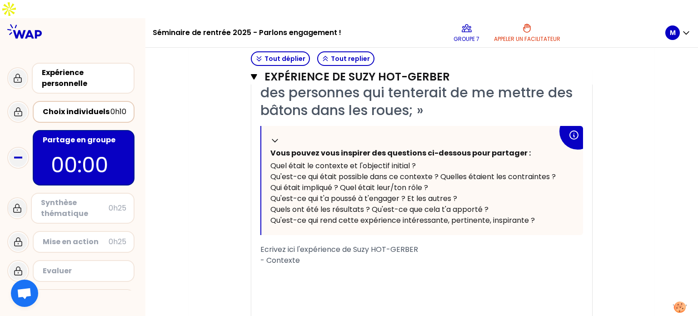
scroll to position [918, 0]
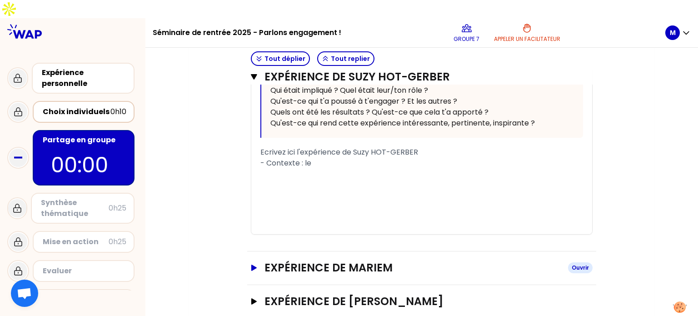
click at [439, 260] on h3 "Expérience de Mariem" at bounding box center [412, 267] width 296 height 15
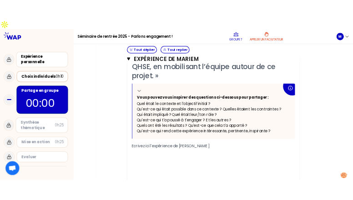
scroll to position [1209, 0]
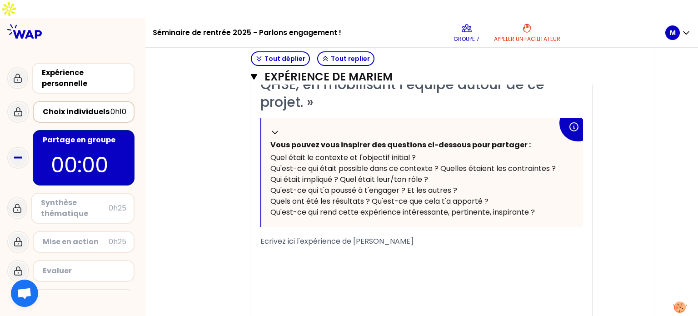
click at [415, 247] on div "﻿" at bounding box center [421, 252] width 323 height 11
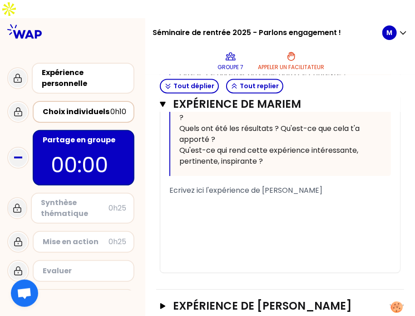
scroll to position [1663, 0]
click at [243, 207] on div "﻿" at bounding box center [280, 201] width 222 height 11
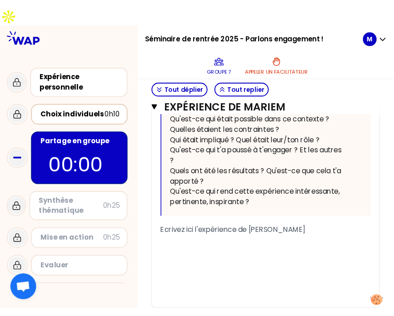
scroll to position [1625, 0]
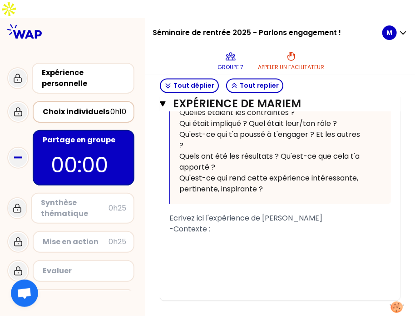
click at [262, 235] on div "-Contexte :" at bounding box center [280, 229] width 222 height 11
click at [208, 257] on div "﻿" at bounding box center [280, 251] width 222 height 11
click at [216, 246] on div "-Contexte : l'entreprise dans laquelle je travaillais n'avais pas de" at bounding box center [280, 235] width 222 height 22
click at [205, 245] on span "-Contexte : l'entreprise dans laquelle je travaillais n'avais pas de SMQ" at bounding box center [278, 234] width 219 height 21
click at [231, 246] on div "-Contexte : l'entreprise dans laquelle je travaillais n'avais pas de SMQ" at bounding box center [280, 235] width 222 height 22
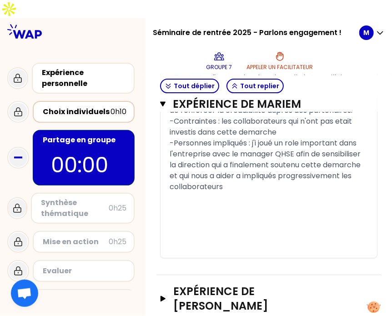
scroll to position [2010, 0]
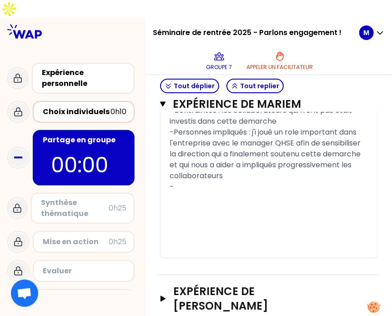
click at [255, 196] on div "﻿" at bounding box center [268, 197] width 198 height 11
click at [229, 185] on div "-" at bounding box center [268, 186] width 198 height 11
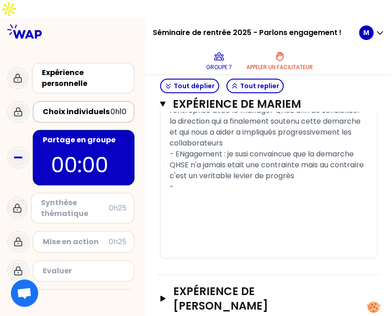
scroll to position [2008, 0]
click at [212, 181] on div "- ENgagement : je susi convaincue que la demarche QHSE n'a jamais etait une con…" at bounding box center [268, 165] width 198 height 33
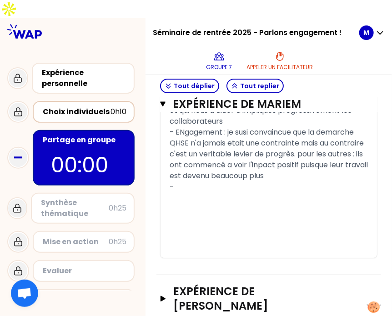
click at [204, 192] on div "-" at bounding box center [268, 186] width 198 height 11
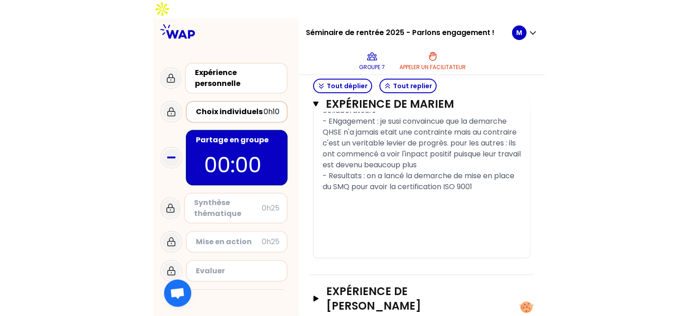
scroll to position [2080, 0]
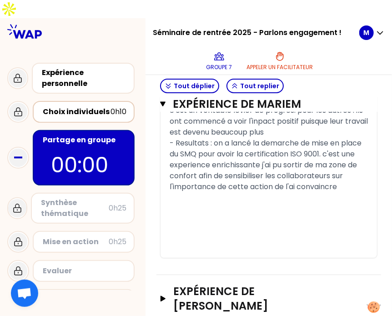
drag, startPoint x: 243, startPoint y: 245, endPoint x: 177, endPoint y: 238, distance: 66.3
click at [177, 192] on div "- Resultats : on a lancé la demarche de mise en place du SMQ pour avoir la cert…" at bounding box center [268, 165] width 198 height 55
click at [317, 192] on span "- Resultats : on a lancé la demarche de mise en place du SMQ pour avoir la cert…" at bounding box center [266, 165] width 194 height 54
click at [349, 192] on div "- Resultats : on a lancé la demarche de mise en place du SMQ pour avoir la cert…" at bounding box center [268, 165] width 198 height 55
click at [238, 192] on div "- Resultats : on a lancé la demarche de mise en place du SMQ pour avoir la cert…" at bounding box center [268, 165] width 198 height 55
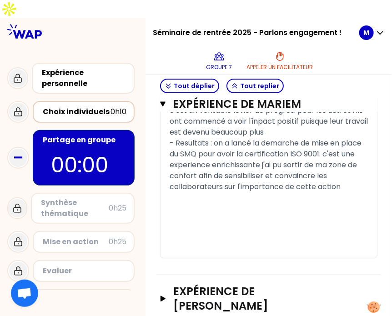
click at [284, 214] on div "﻿" at bounding box center [268, 208] width 198 height 11
click at [256, 214] on div "﻿" at bounding box center [268, 208] width 198 height 11
click at [274, 203] on div "﻿" at bounding box center [268, 197] width 198 height 11
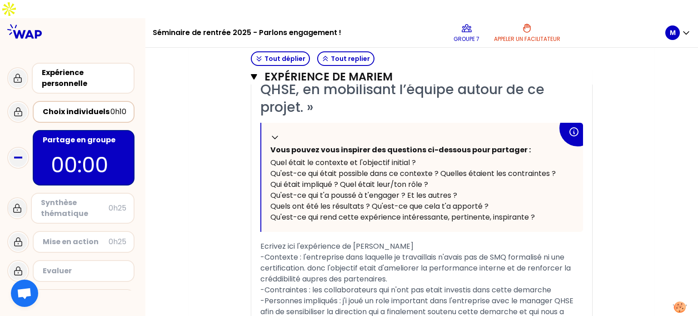
scroll to position [1406, 0]
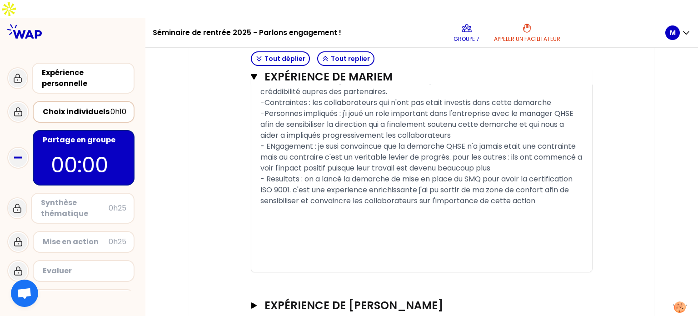
click at [554, 149] on div "- ENgagement : je susi convaincue que la demarche QHSE n'a jamais etait une con…" at bounding box center [421, 157] width 323 height 33
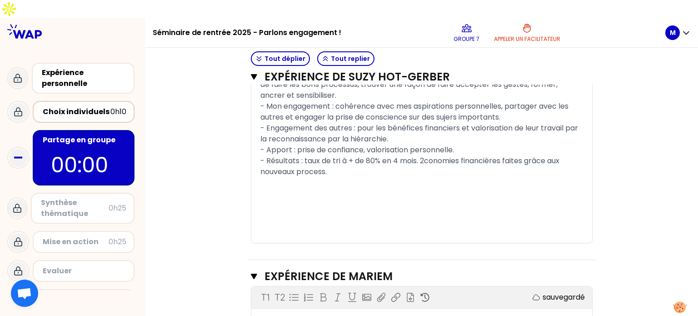
scroll to position [1592, 0]
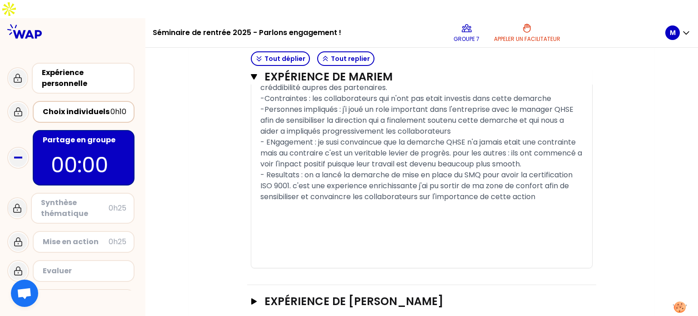
click at [550, 202] on div "﻿" at bounding box center [421, 207] width 323 height 11
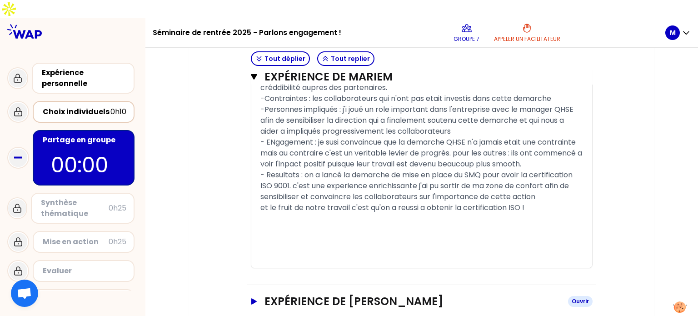
click at [535, 294] on h3 "Expérience de [PERSON_NAME]" at bounding box center [412, 301] width 296 height 15
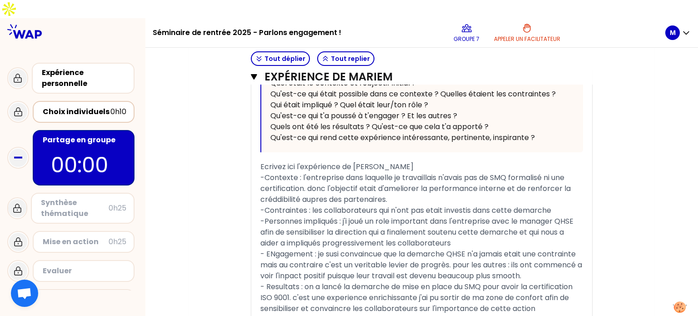
scroll to position [1474, 0]
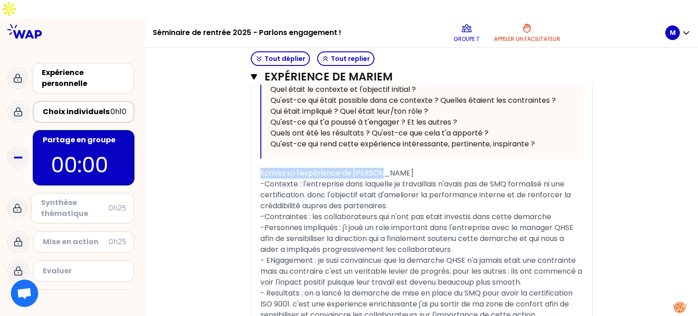
drag, startPoint x: 385, startPoint y: 149, endPoint x: 224, endPoint y: 153, distance: 160.9
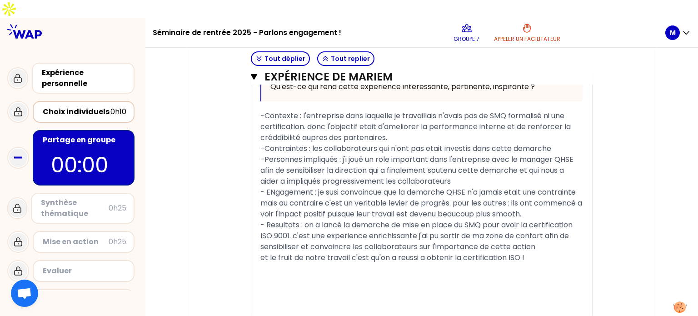
scroll to position [1528, 0]
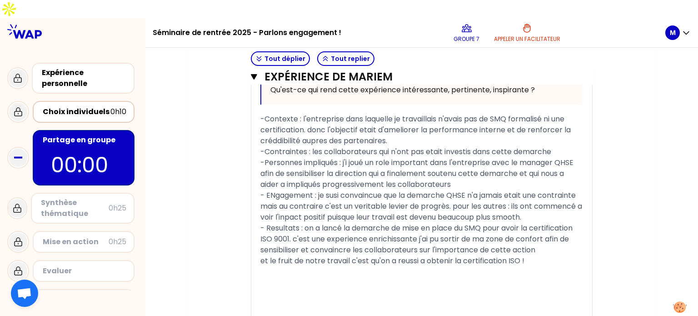
click at [350, 157] on span "-Personnes impliqués : j'i joué un role important dans l'entreprise avec le man…" at bounding box center [417, 173] width 315 height 32
click at [348, 157] on span "-Personnes impliqués : j'i joué un role important dans l'entreprise avec le man…" at bounding box center [417, 173] width 315 height 32
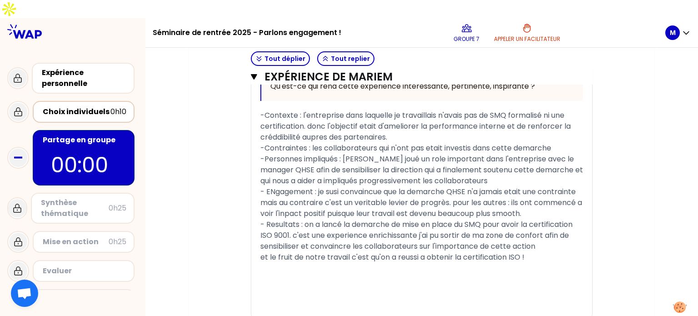
scroll to position [1541, 0]
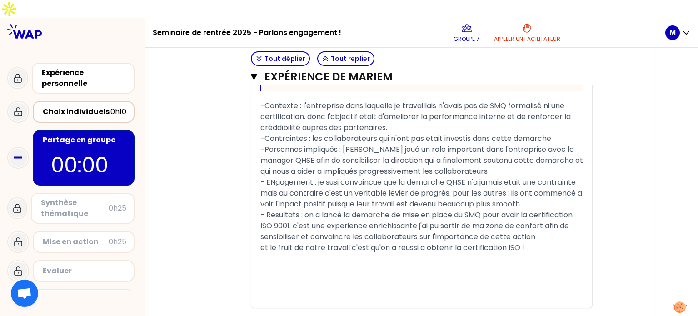
click at [421, 108] on div "-Contexte : l'entreprise dans laquelle je travaillais n'avais pas de SMQ formal…" at bounding box center [421, 116] width 323 height 33
click at [437, 253] on div "﻿" at bounding box center [421, 258] width 323 height 11
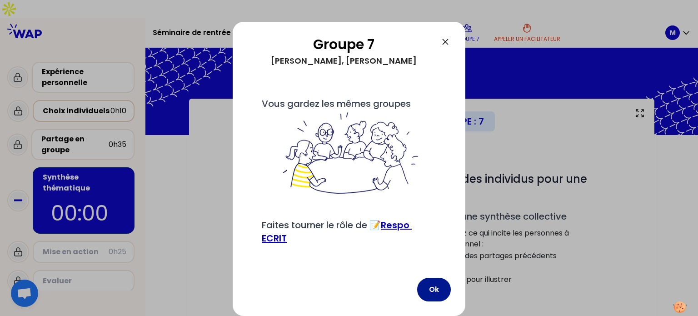
click at [438, 292] on button "Ok" at bounding box center [434, 290] width 34 height 24
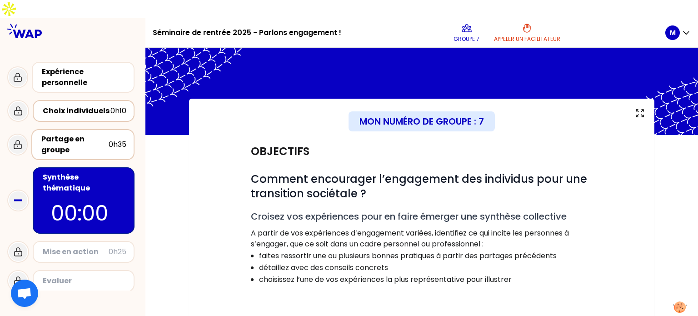
click at [83, 134] on div "Partage en groupe" at bounding box center [74, 145] width 67 height 22
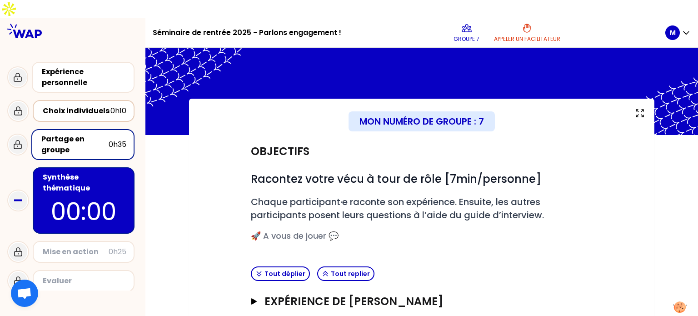
scroll to position [102, 0]
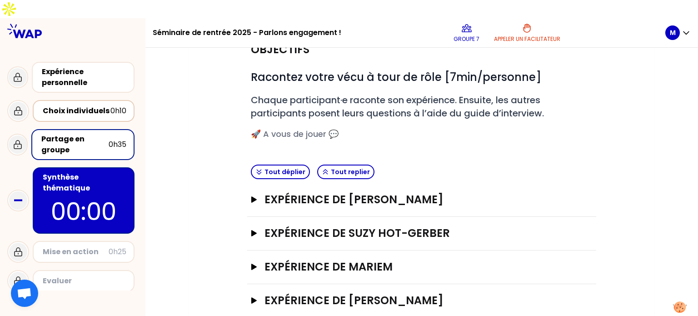
click at [392, 250] on div "Expérience de [PERSON_NAME]" at bounding box center [421, 267] width 349 height 34
click at [358, 259] on h3 "Expérience de Mariem" at bounding box center [412, 266] width 296 height 15
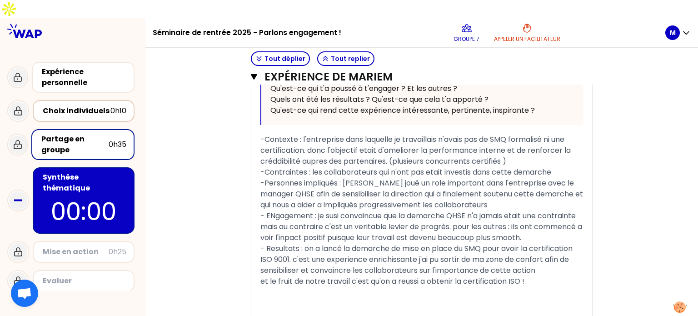
scroll to position [498, 0]
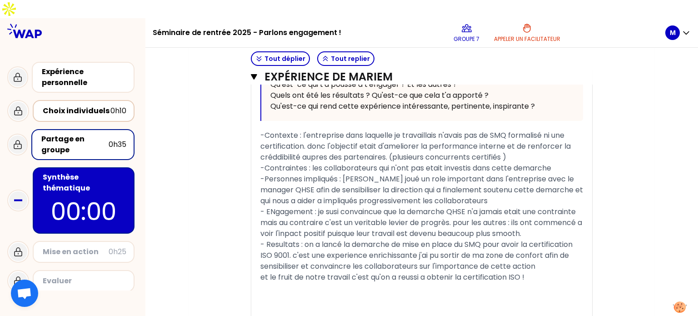
click at [100, 194] on p "00:00" at bounding box center [83, 211] width 85 height 35
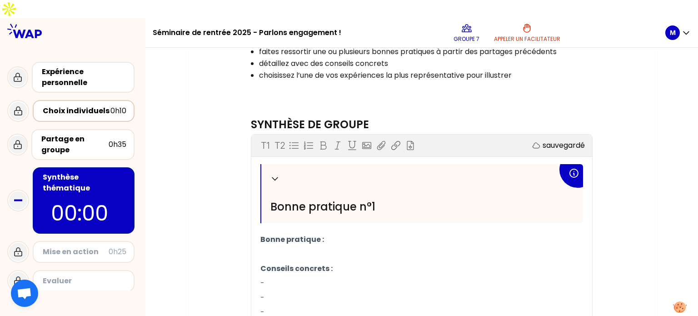
scroll to position [204, 0]
click at [354, 247] on p "﻿" at bounding box center [421, 254] width 323 height 15
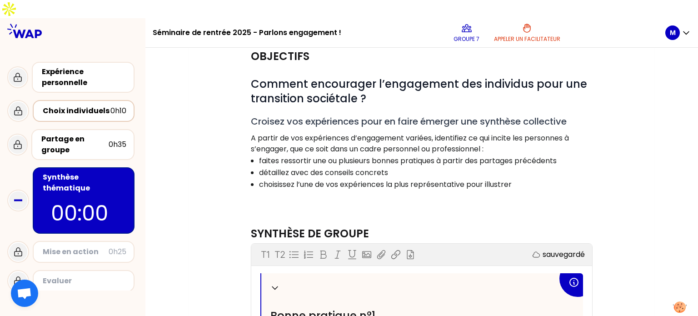
scroll to position [91, 0]
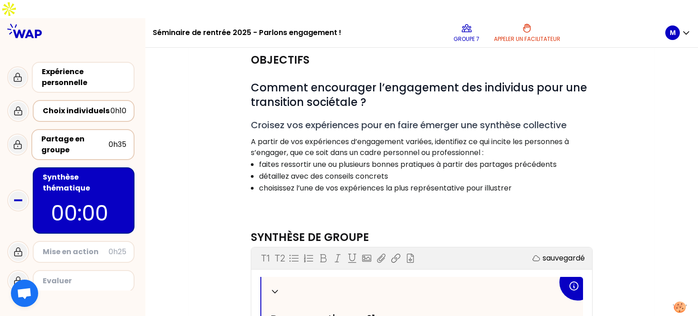
click at [89, 138] on div "Partage en groupe 0h35" at bounding box center [82, 144] width 103 height 31
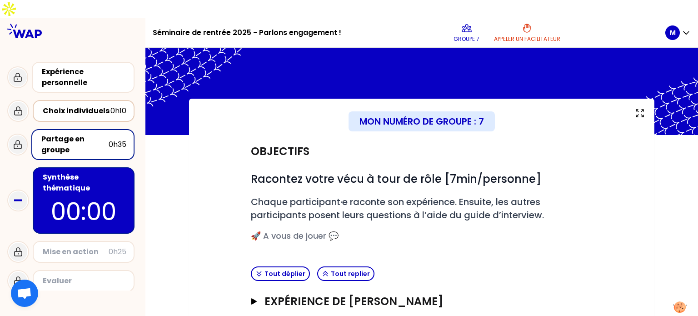
click at [89, 194] on p "00:00" at bounding box center [83, 211] width 85 height 35
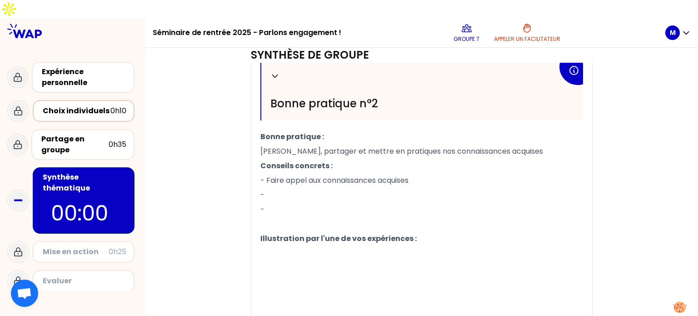
scroll to position [563, 0]
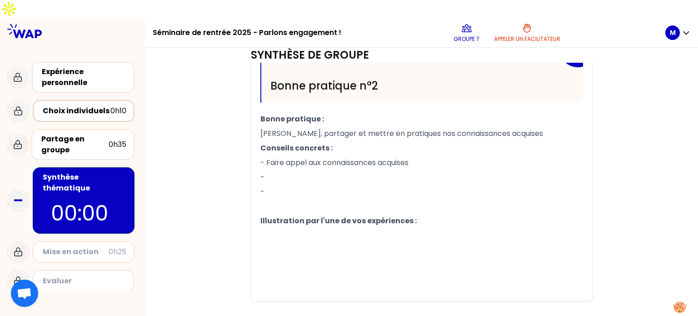
drag, startPoint x: 417, startPoint y: 151, endPoint x: 256, endPoint y: 98, distance: 169.8
click at [256, 98] on div "Replier Bonne pratique n°1 Bonne pratique : Faire appel à ses soft skills Conse…" at bounding box center [421, 53] width 341 height 496
copy div "Bonne pratique : [PERSON_NAME], partager et mettre en pratiques nos connaissanc…"
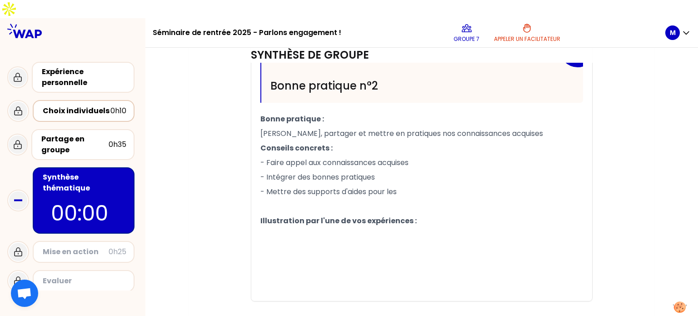
click at [443, 170] on p "- Intégrer des bonnes pratiques" at bounding box center [421, 177] width 323 height 15
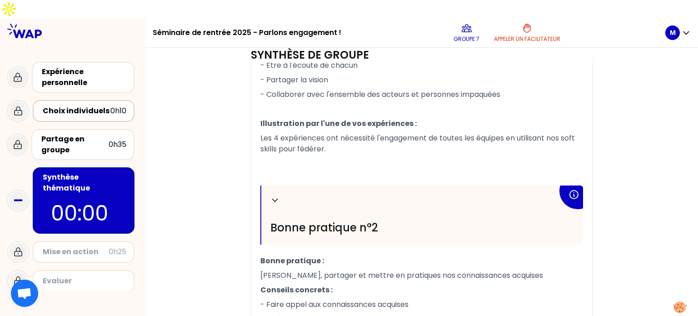
scroll to position [386, 0]
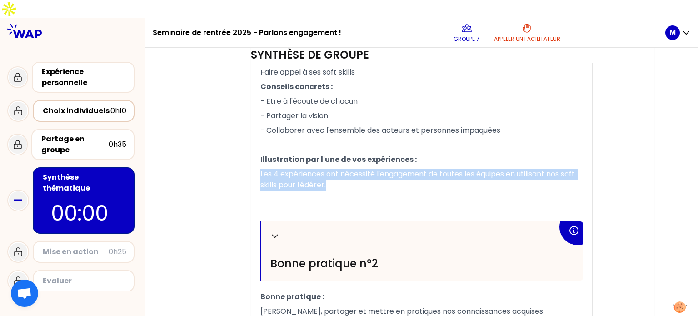
drag, startPoint x: 331, startPoint y: 170, endPoint x: 256, endPoint y: 150, distance: 77.1
click at [256, 150] on div "Replier Bonne pratique n°1 Bonne pratique : Faire appel à ses soft skills Conse…" at bounding box center [421, 230] width 341 height 496
copy span "Les 4 expériences ont nécessité l'engagement de toutes les équipes en utilisant…"
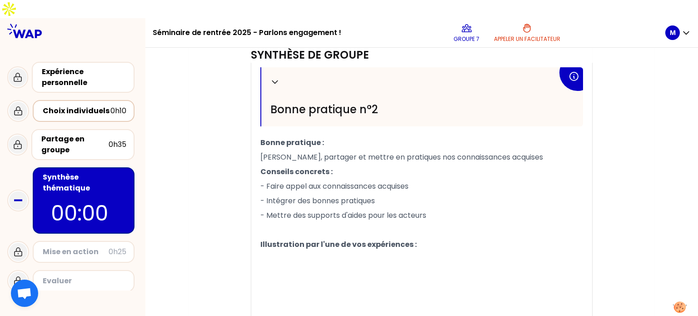
scroll to position [563, 0]
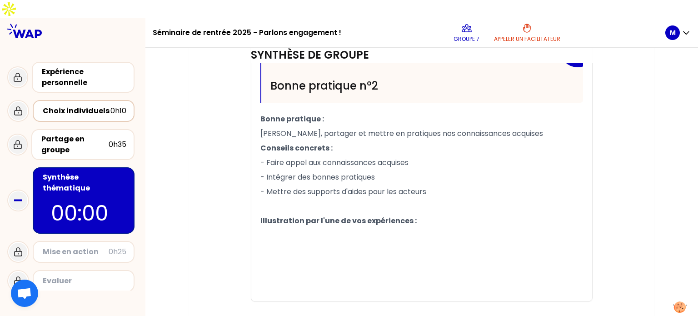
click at [363, 243] on p "﻿" at bounding box center [421, 250] width 323 height 15
click at [300, 228] on p "﻿" at bounding box center [421, 235] width 323 height 15
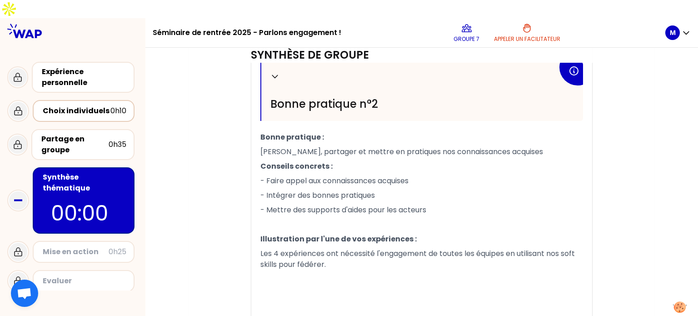
scroll to position [596, 0]
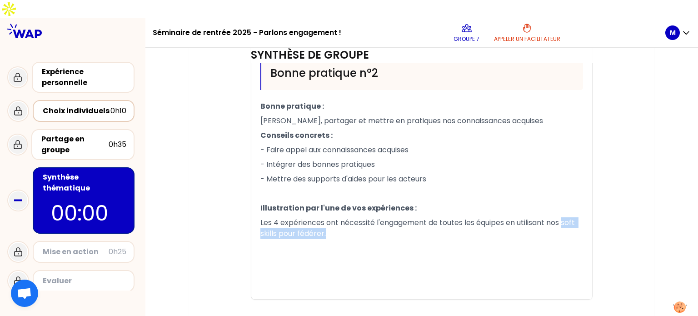
drag, startPoint x: 521, startPoint y: 198, endPoint x: 565, endPoint y: 184, distance: 45.8
click at [565, 215] on p "Les 4 expériences ont nécessité l'engagement de toutes les équipes en utilisant…" at bounding box center [421, 227] width 323 height 25
click at [331, 215] on p "Les 4 expériences ont nécessité l'engagement de toutes les équipes en utilisant…" at bounding box center [421, 227] width 323 height 25
click at [323, 215] on p "Les 4 expériences ont nécessité l'engagement de toutes les équipes en utilisant…" at bounding box center [421, 227] width 323 height 25
click at [16, 199] on rect at bounding box center [18, 200] width 8 height 2
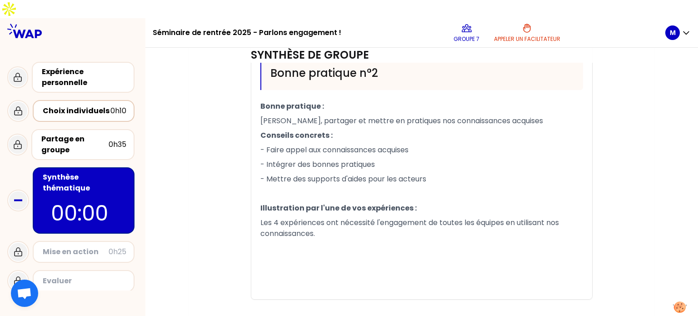
click at [58, 246] on div "Mise en action" at bounding box center [76, 251] width 66 height 11
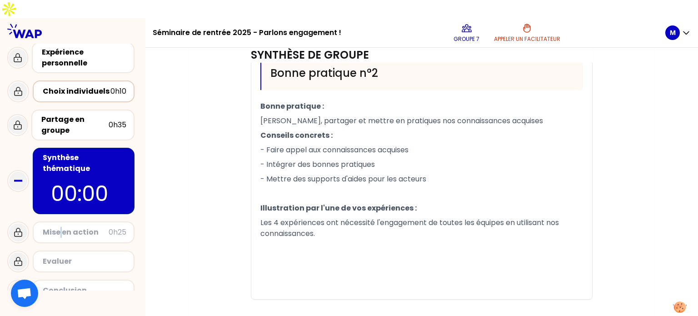
scroll to position [23, 0]
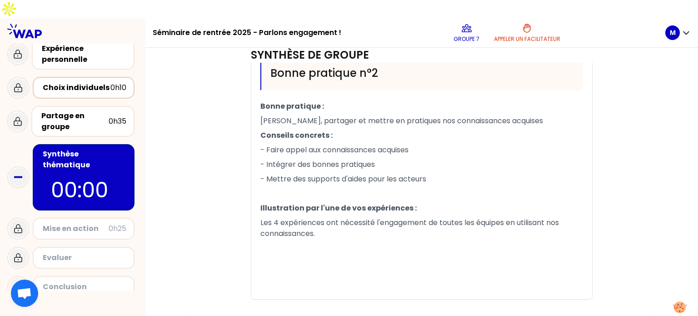
click at [268, 186] on p "﻿" at bounding box center [421, 193] width 323 height 15
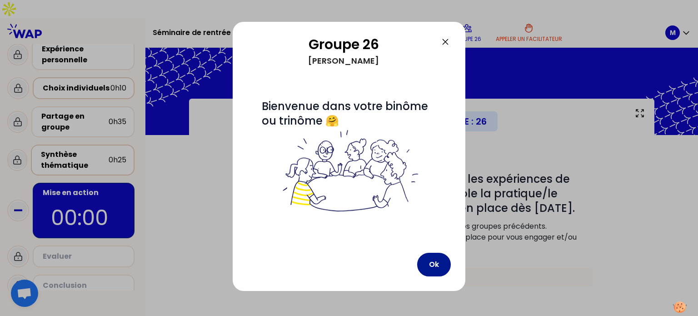
click at [434, 265] on button "Ok" at bounding box center [434, 265] width 34 height 24
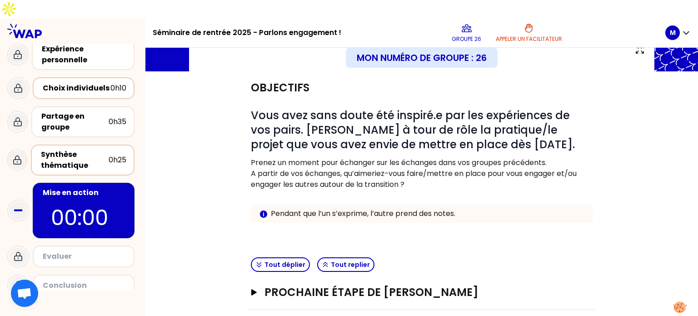
scroll to position [123, 0]
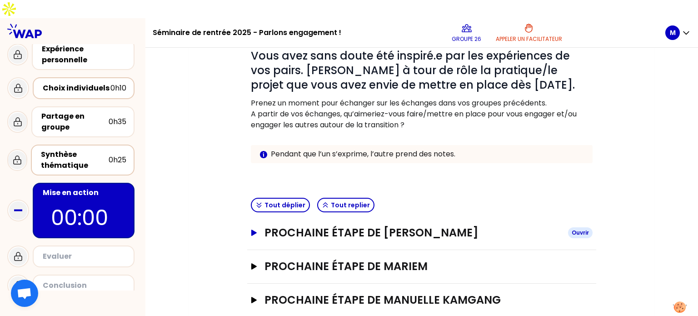
click at [426, 225] on h3 "Prochaine étape de [PERSON_NAME]" at bounding box center [412, 232] width 296 height 15
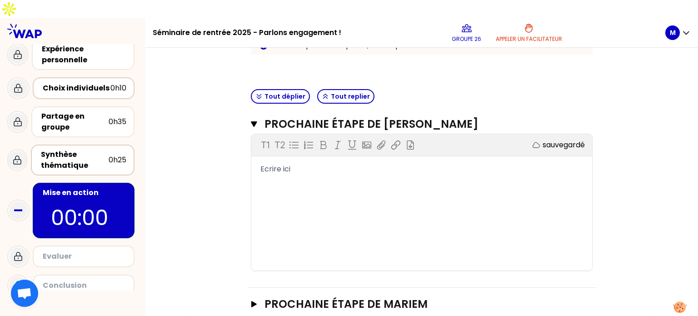
scroll to position [269, 0]
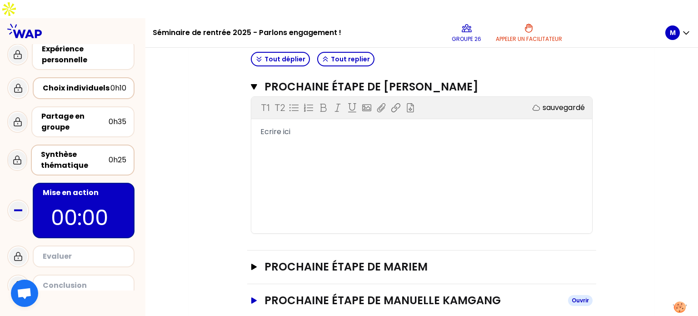
click at [459, 293] on h3 "Prochaine étape de Manuelle KAMGANG" at bounding box center [412, 300] width 296 height 15
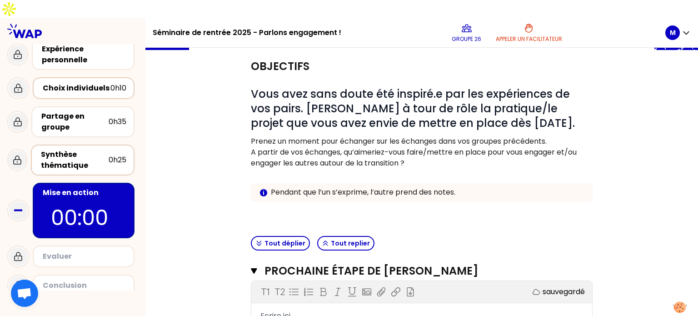
scroll to position [79, 0]
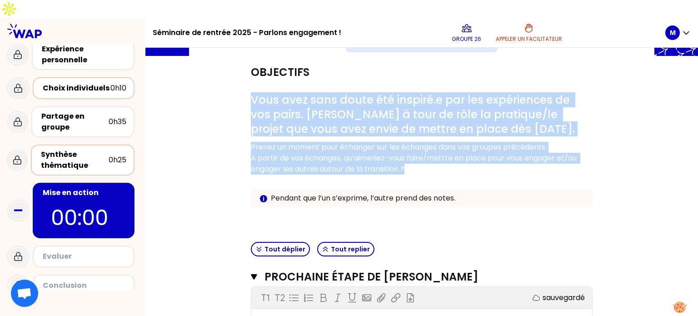
drag, startPoint x: 253, startPoint y: 80, endPoint x: 432, endPoint y: 154, distance: 193.7
click at [432, 154] on div "# Vous avez sans doute été inspiré.e par les expériences de vos pairs. [PERSON_…" at bounding box center [422, 157] width 342 height 129
copy div "Vous avez sans doute été inspiré.e par les expériences de vos pairs. [PERSON_NA…"
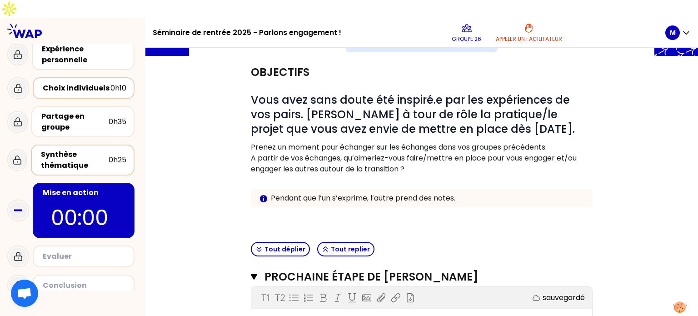
click at [570, 239] on div "Tout déplier Tout replier" at bounding box center [421, 249] width 349 height 22
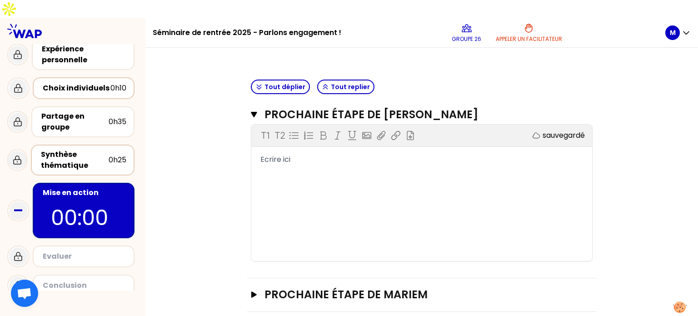
scroll to position [243, 0]
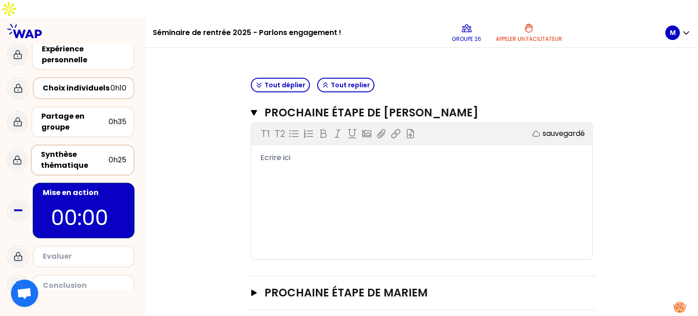
click at [275, 152] on span "Ecrire ici" at bounding box center [275, 157] width 30 height 10
drag, startPoint x: 298, startPoint y: 138, endPoint x: 240, endPoint y: 144, distance: 58.0
click at [240, 144] on div "Objectifs # Vous avez sans doute été inspiré.e par les expériences de vos pairs…" at bounding box center [421, 191] width 429 height 598
click at [394, 285] on h3 "Prochaine étape de Mariem" at bounding box center [412, 292] width 296 height 15
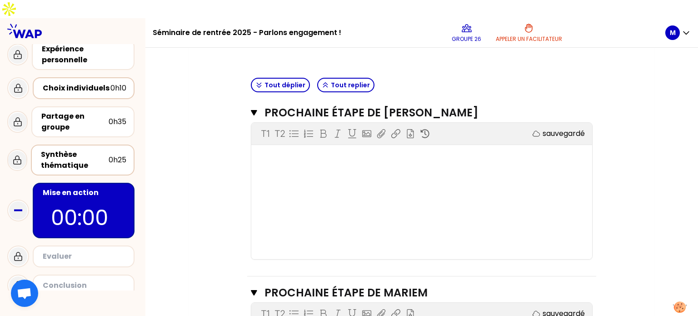
scroll to position [368, 0]
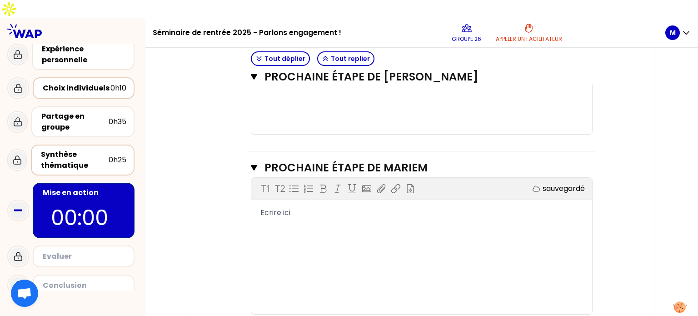
drag, startPoint x: 344, startPoint y: 200, endPoint x: 294, endPoint y: 190, distance: 50.9
click at [294, 190] on div "T1 T2 Exporter sauvegardé Ecrire ici" at bounding box center [421, 246] width 341 height 136
drag, startPoint x: 294, startPoint y: 190, endPoint x: 235, endPoint y: 189, distance: 59.1
click at [235, 189] on div "Objectifs # Vous avez sans doute été inspiré.e par les expériences de vos pairs…" at bounding box center [421, 139] width 429 height 744
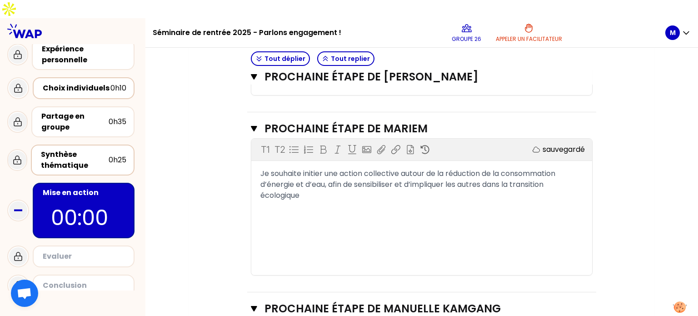
scroll to position [399, 0]
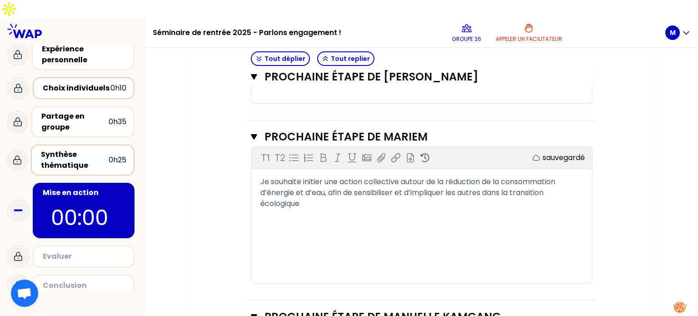
click at [483, 176] on span "Je souhaite initier une action collective autour de la réduction de la consomma…" at bounding box center [408, 192] width 297 height 32
click at [476, 176] on span "Je souhaite initier une action collective autour de la réduction de la consomma…" at bounding box center [416, 186] width 313 height 21
click at [626, 207] on div "Objectifs # Vous avez sans doute été inspiré.e par les expériences de vos pairs…" at bounding box center [421, 108] width 429 height 744
click at [271, 176] on span "Je souhaite initier une action collective autour de la réduction de la consomma…" at bounding box center [417, 192] width 315 height 32
click at [303, 176] on span "Je souhaite initier une action collective autour de la réduction de la consomma…" at bounding box center [417, 192] width 315 height 32
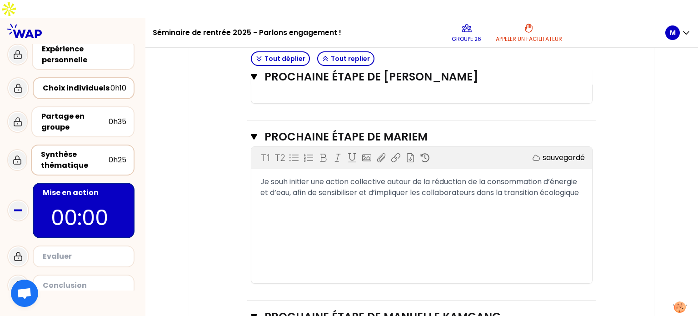
click at [288, 176] on span "Je souh initier une action collective autour de la réduction de la consommation…" at bounding box center [419, 186] width 318 height 21
click at [287, 176] on span "Je sou initier une action collective autour de la réduction de la consommation …" at bounding box center [421, 186] width 323 height 21
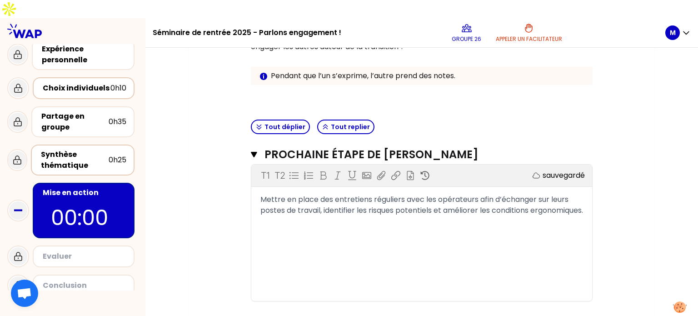
scroll to position [388, 0]
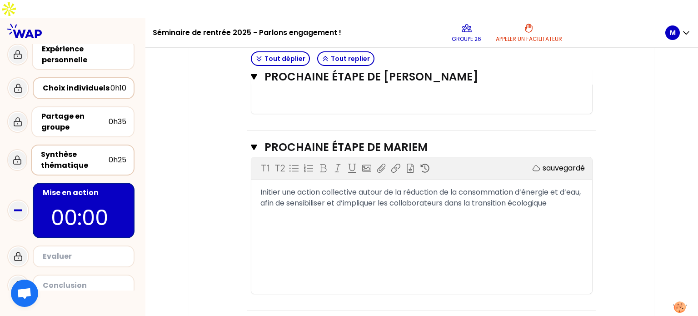
click at [651, 159] on div "Mon numéro de groupe : 26 Objectifs # Vous avez sans doute été inspiré.e par le…" at bounding box center [421, 109] width 465 height 799
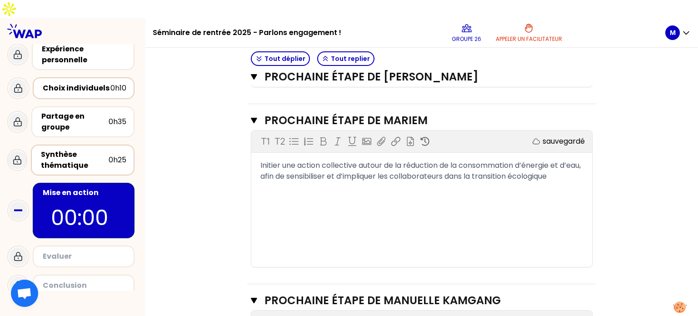
scroll to position [562, 0]
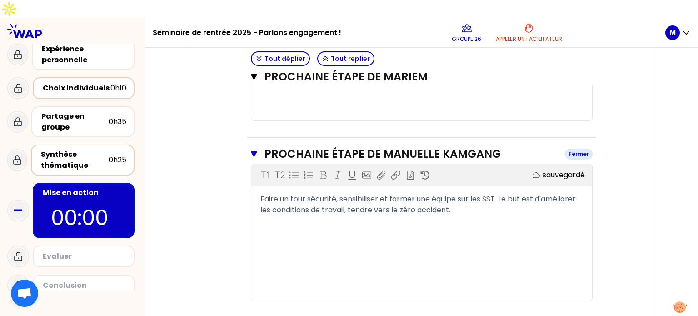
click at [254, 150] on icon "button" at bounding box center [254, 153] width 6 height 7
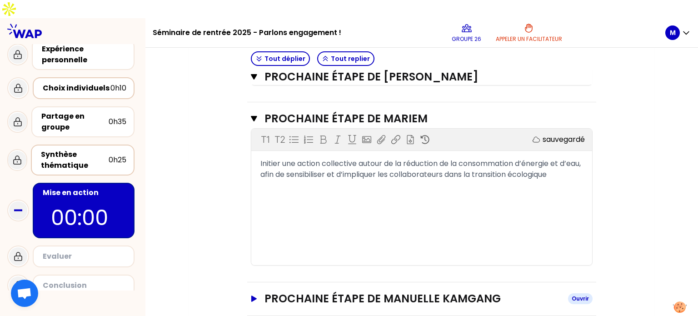
scroll to position [415, 0]
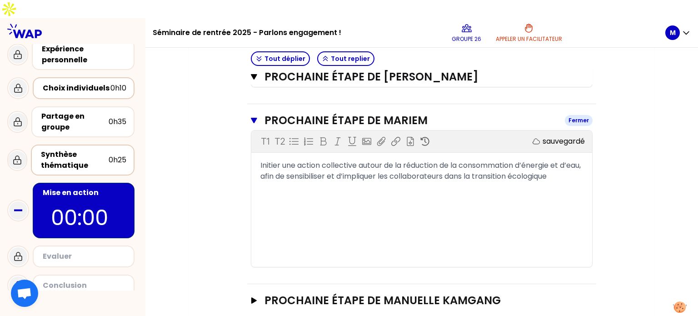
click at [258, 113] on button "Prochaine étape de [PERSON_NAME]" at bounding box center [422, 120] width 342 height 15
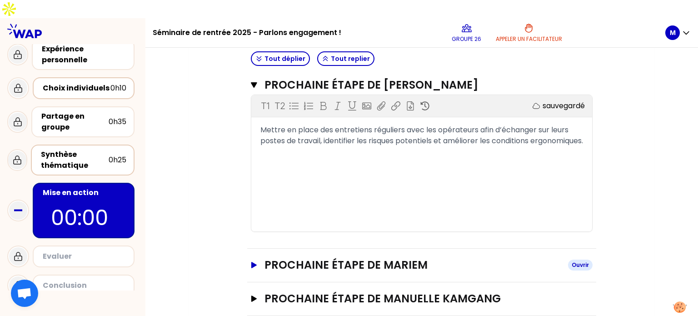
scroll to position [269, 0]
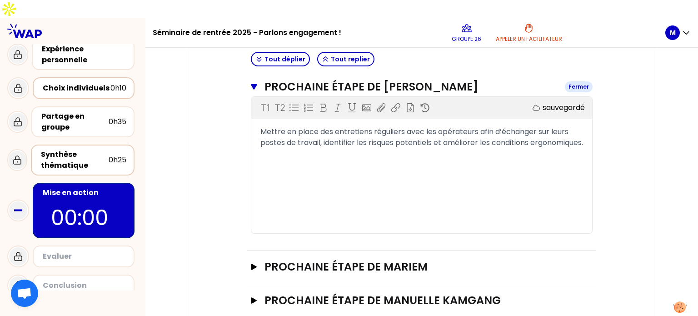
click at [255, 84] on icon "button" at bounding box center [254, 86] width 6 height 5
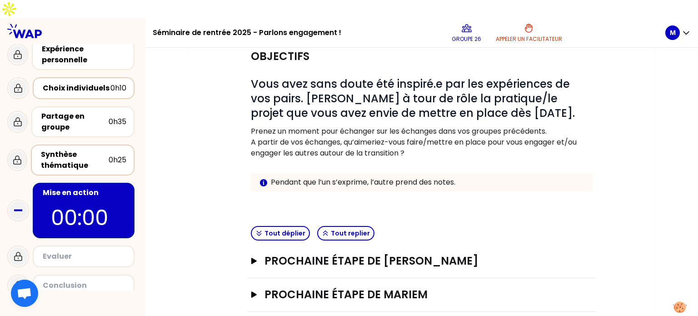
scroll to position [94, 0]
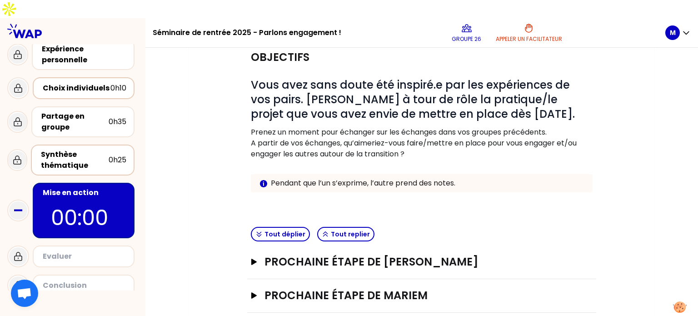
click at [74, 202] on p "00:00" at bounding box center [83, 218] width 65 height 32
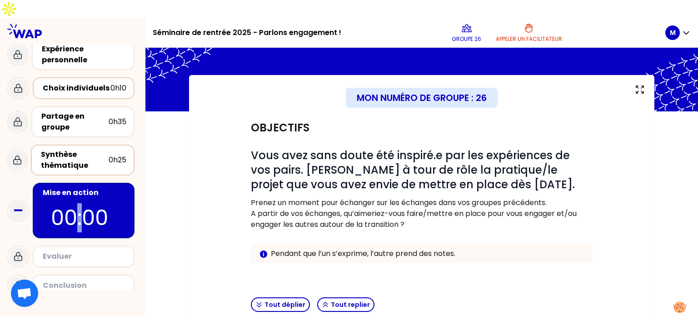
click at [74, 202] on p "00:00" at bounding box center [83, 218] width 65 height 32
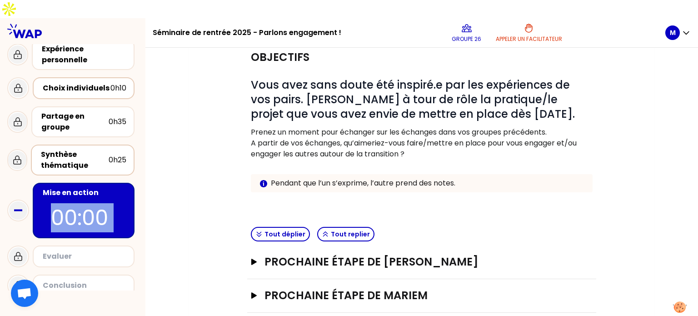
click at [74, 202] on p "00:00" at bounding box center [83, 218] width 65 height 32
click at [475, 35] on p "Groupe 26" at bounding box center [467, 38] width 30 height 7
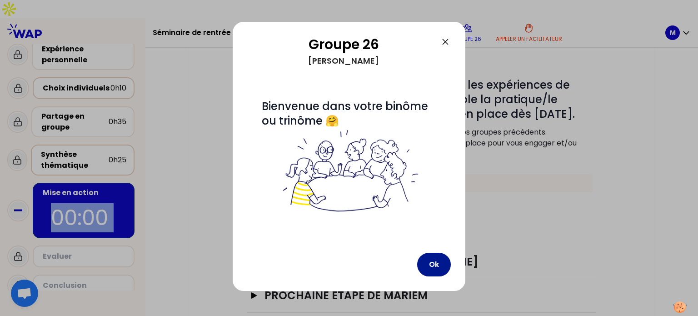
click at [438, 265] on button "Ok" at bounding box center [434, 265] width 34 height 24
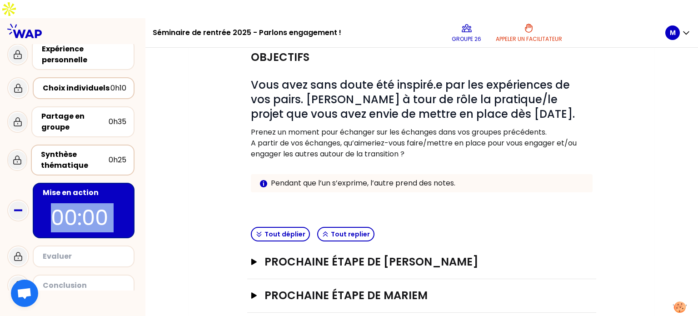
scroll to position [123, 0]
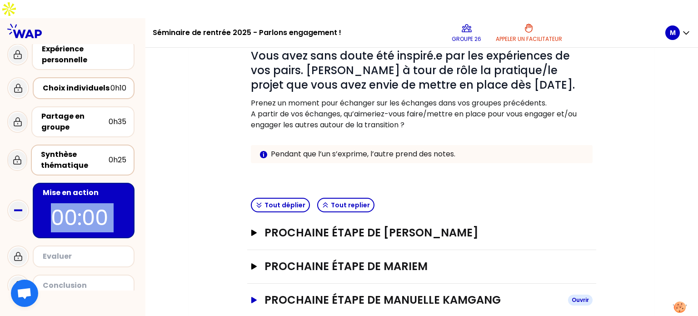
click at [440, 293] on h3 "Prochaine étape de Manuelle KAMGANG" at bounding box center [412, 300] width 296 height 15
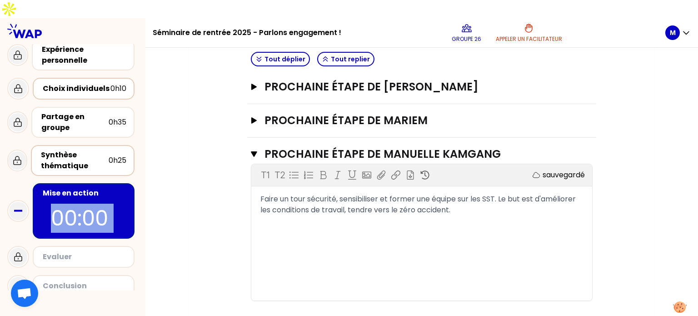
scroll to position [31, 0]
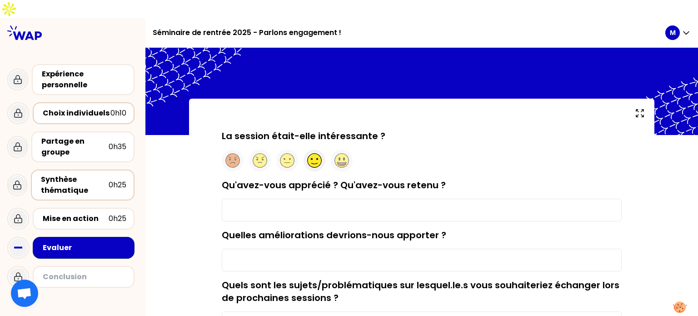
click at [313, 154] on circle at bounding box center [315, 161] width 14 height 14
click at [288, 199] on input "Qu'avez-vous apprécié ? Qu'avez-vous retenu ?" at bounding box center [422, 210] width 400 height 23
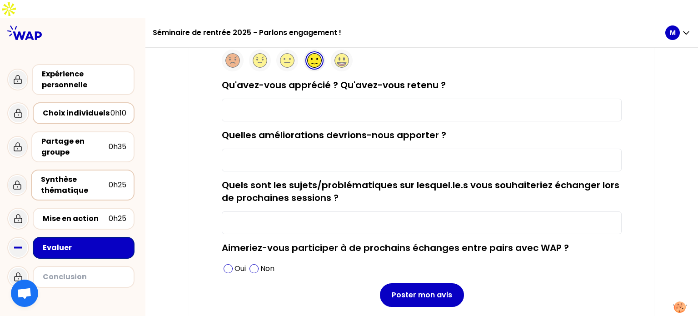
scroll to position [78, 0]
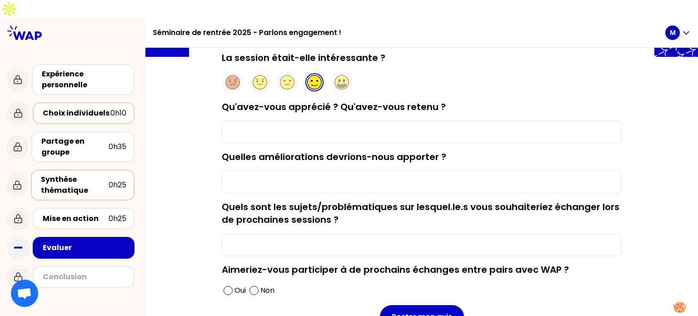
click at [338, 120] on input "Qu'avez-vous apprécié ? Qu'avez-vous retenu ?" at bounding box center [422, 131] width 400 height 23
type input "l"
click at [239, 120] on input "l'echange entre les étudiants était enrichissant" at bounding box center [422, 131] width 400 height 23
type input "l'échange entre les étudiants était enrichissant"
click at [264, 170] on input "Quelles améliorations devrions-nous apporter ?" at bounding box center [422, 181] width 400 height 23
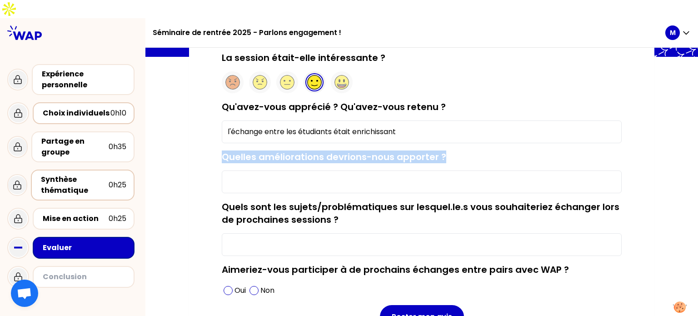
drag, startPoint x: 446, startPoint y: 139, endPoint x: 214, endPoint y: 128, distance: 232.0
click at [214, 128] on div "La session était-elle intéressante ? Qu'avez-vous apprécié ? Qu'avez-vous reten…" at bounding box center [421, 204] width 429 height 306
copy label "Quelles améliorations devrions-nous apporter ?"
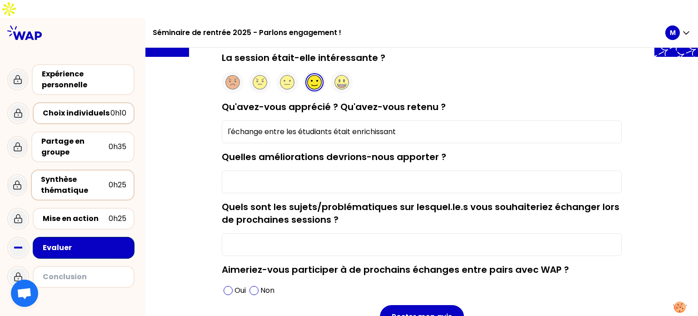
click at [271, 170] on input "Quelles améliorations devrions-nous apporter ?" at bounding box center [422, 181] width 400 height 23
type input "rien"
click at [273, 233] on input "Quels sont les sujets/problématiques sur lesquel.le.s vous souhaiteriez échange…" at bounding box center [422, 244] width 400 height 23
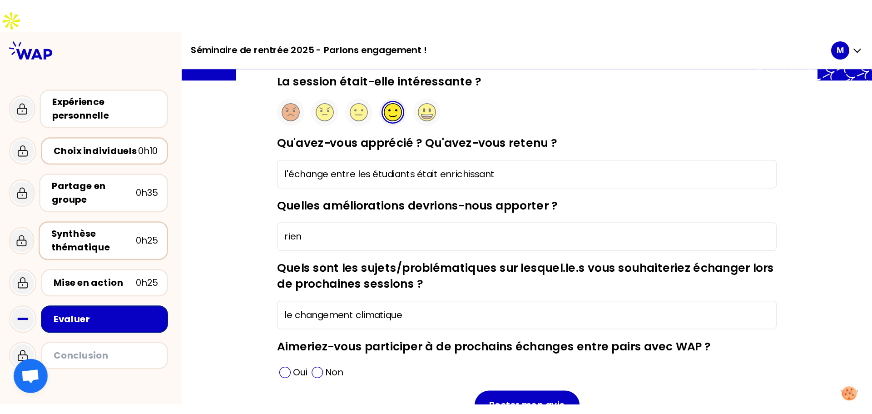
scroll to position [119, 0]
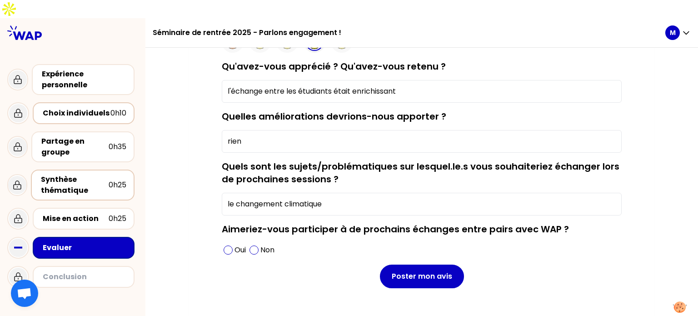
type input "le changement climatique"
click at [221, 227] on div "La session était-elle intéressante ? Qu'avez-vous apprécié ? Qu'avez-vous reten…" at bounding box center [421, 164] width 429 height 306
click at [225, 245] on span at bounding box center [228, 249] width 9 height 9
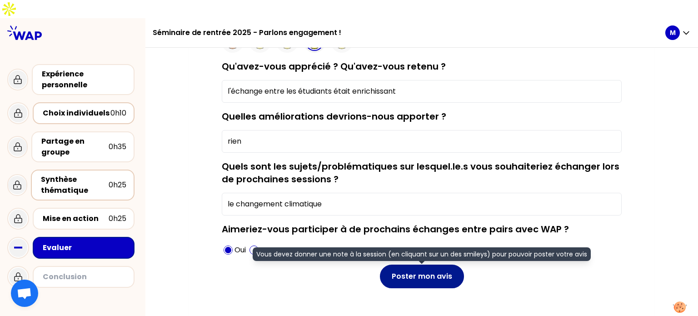
click at [425, 264] on button "Poster mon avis" at bounding box center [422, 276] width 84 height 24
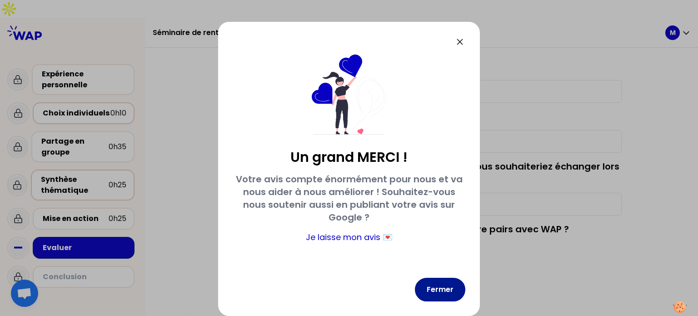
click at [437, 291] on button "Fermer" at bounding box center [440, 290] width 50 height 24
